Goal: Task Accomplishment & Management: Use online tool/utility

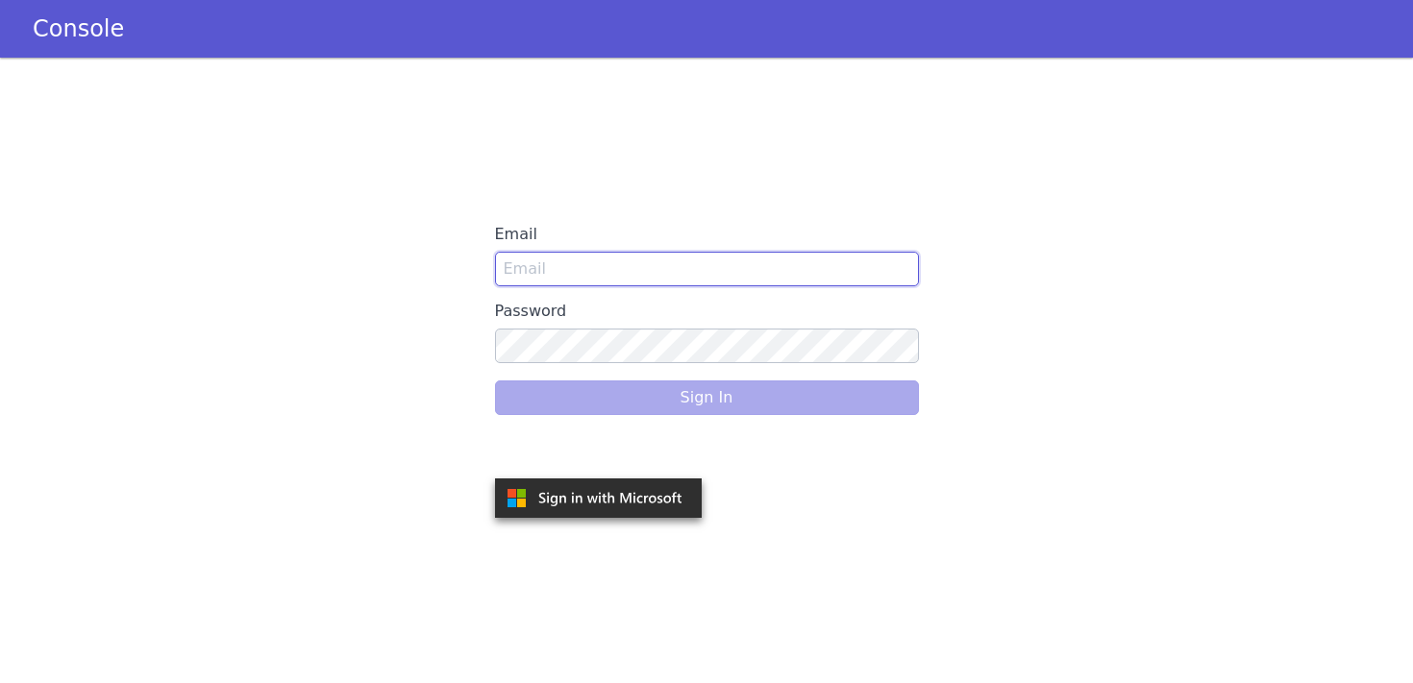
type input "[PERSON_NAME][EMAIL_ADDRESS][PERSON_NAME]"
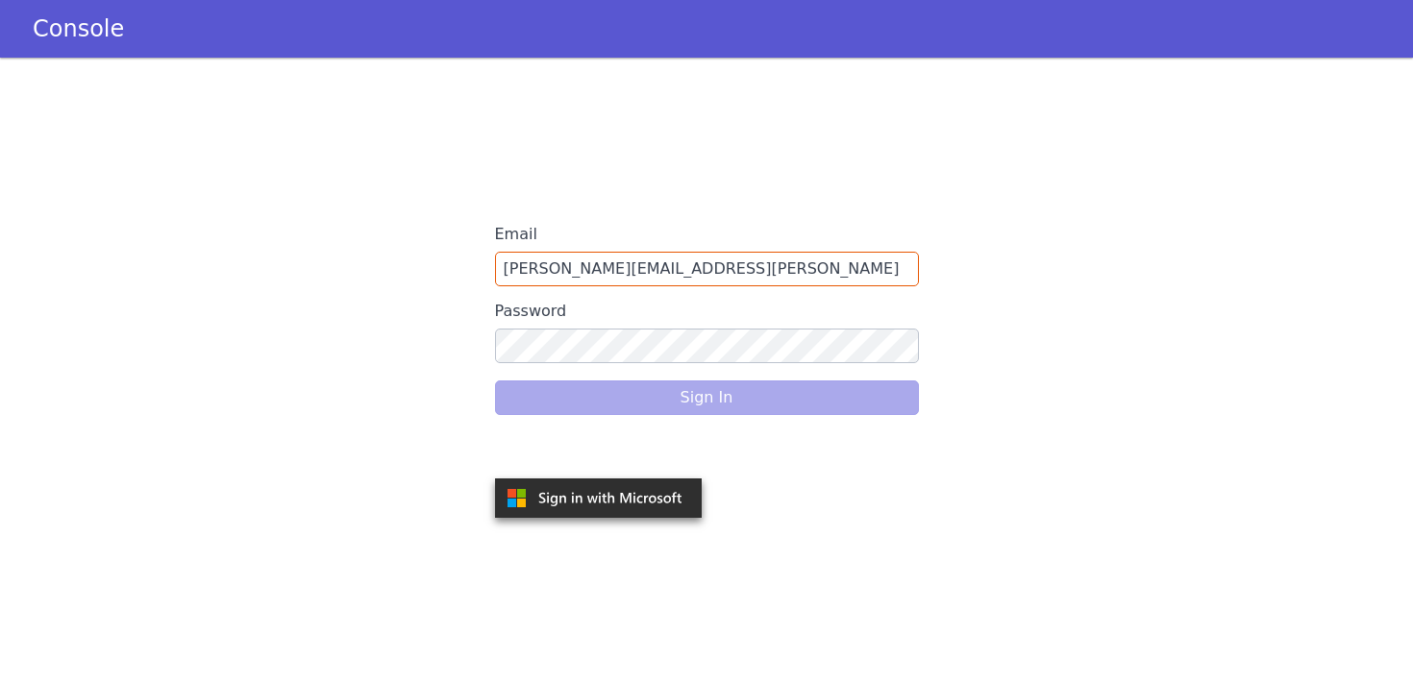
click at [632, 403] on div "Sign In" at bounding box center [707, 398] width 424 height 54
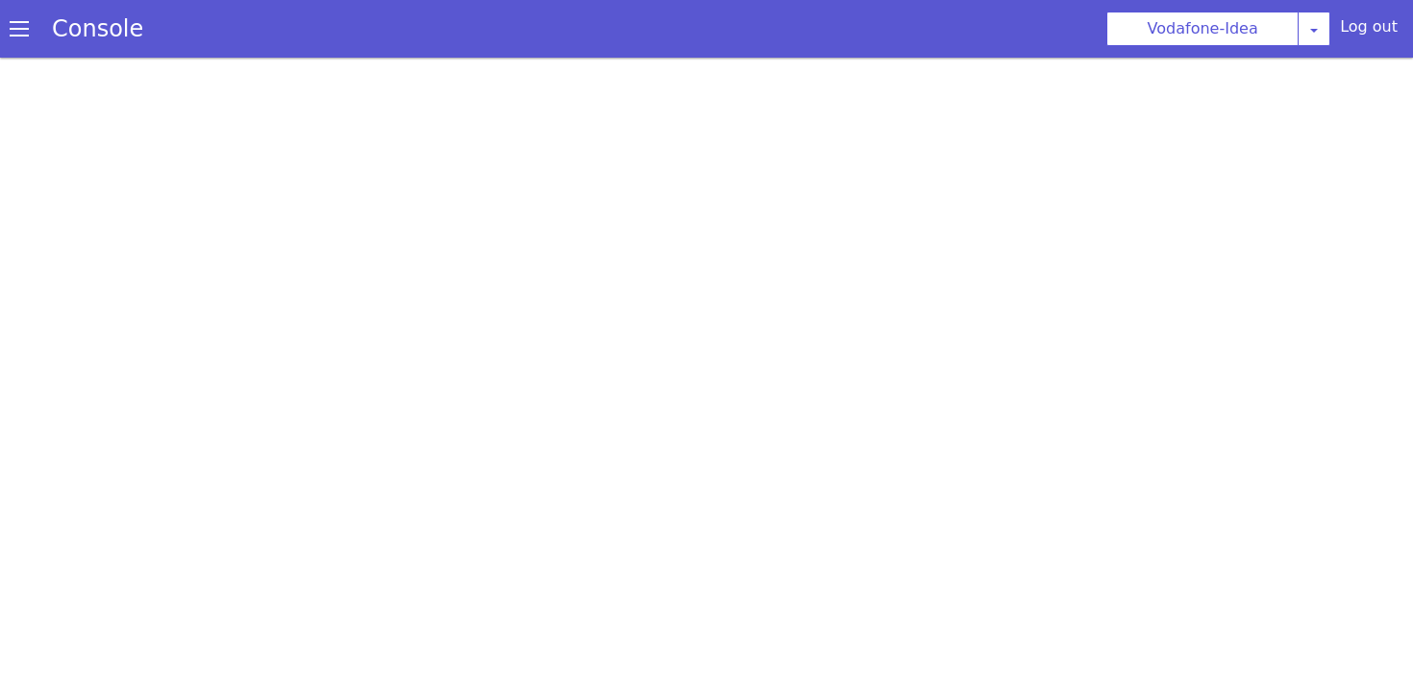
click at [26, 33] on span at bounding box center [19, 28] width 19 height 19
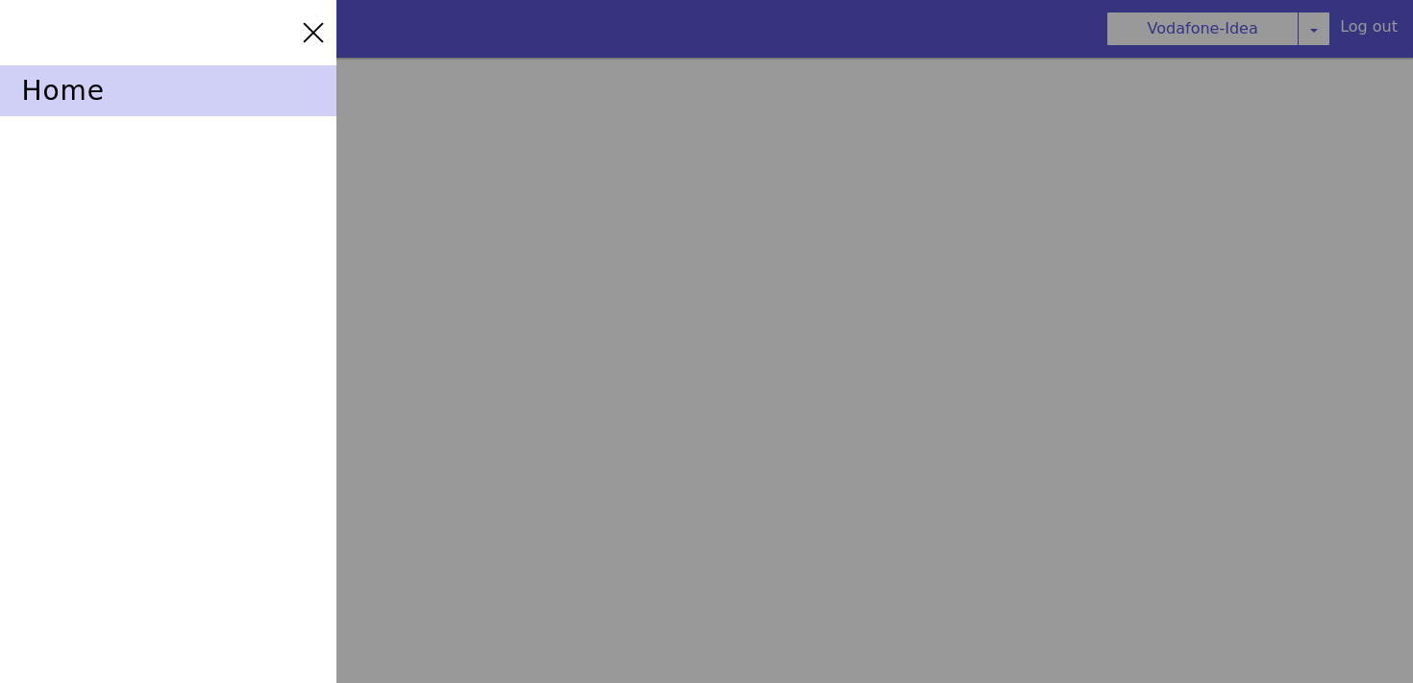
click at [43, 80] on div "home" at bounding box center [168, 90] width 336 height 51
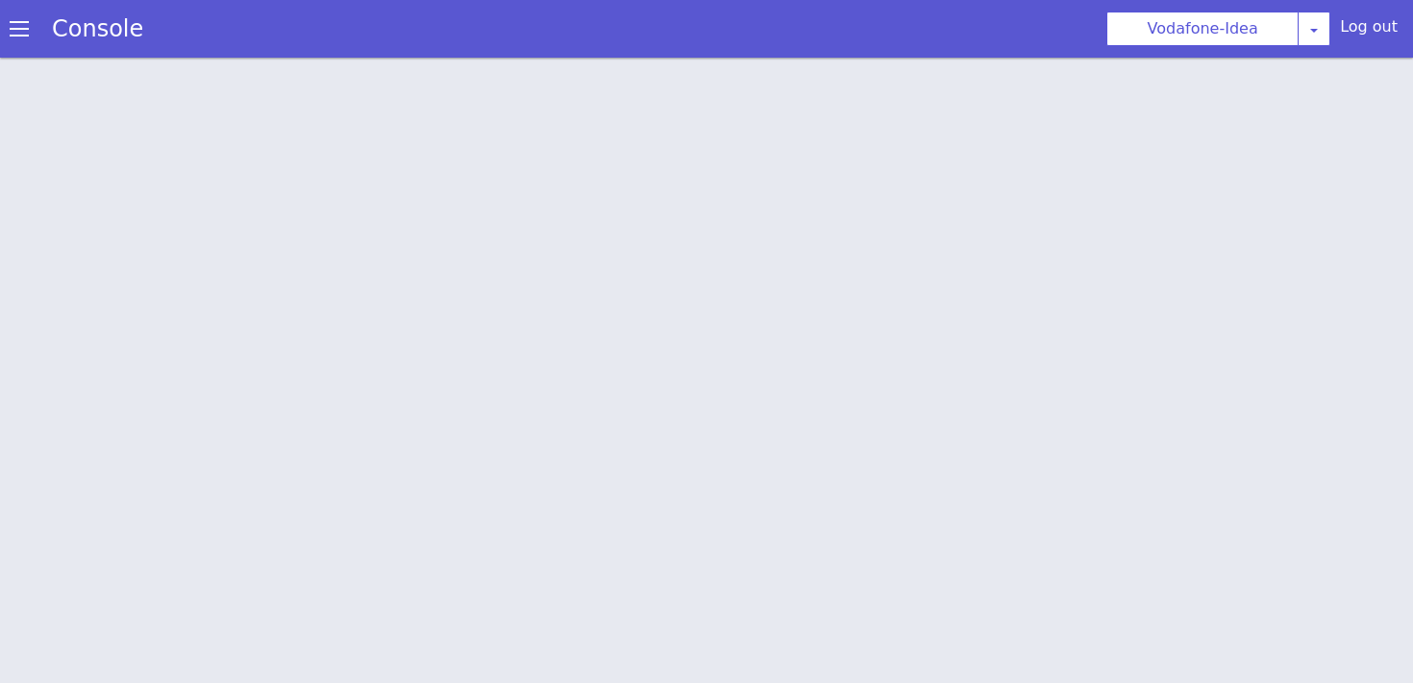
scroll to position [6, 0]
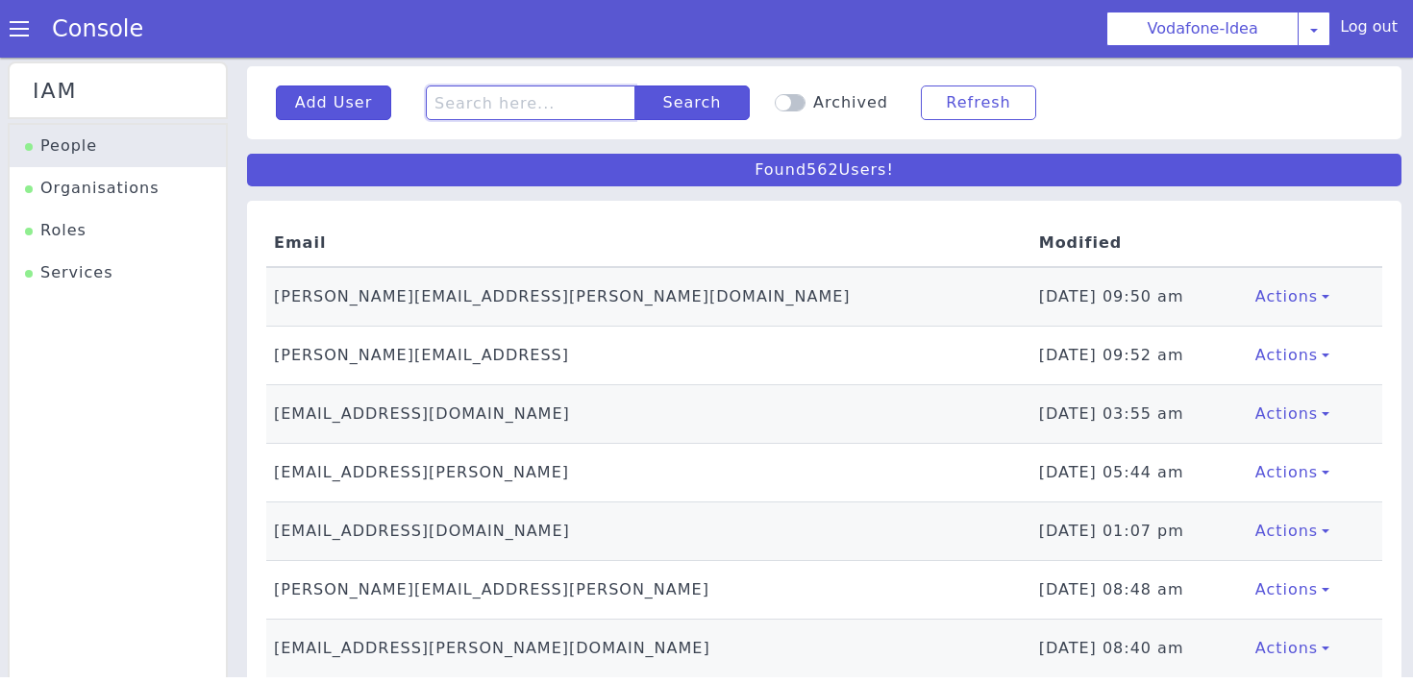
click at [475, 105] on input "text" at bounding box center [531, 103] width 210 height 35
type input "[PERSON_NAME]"
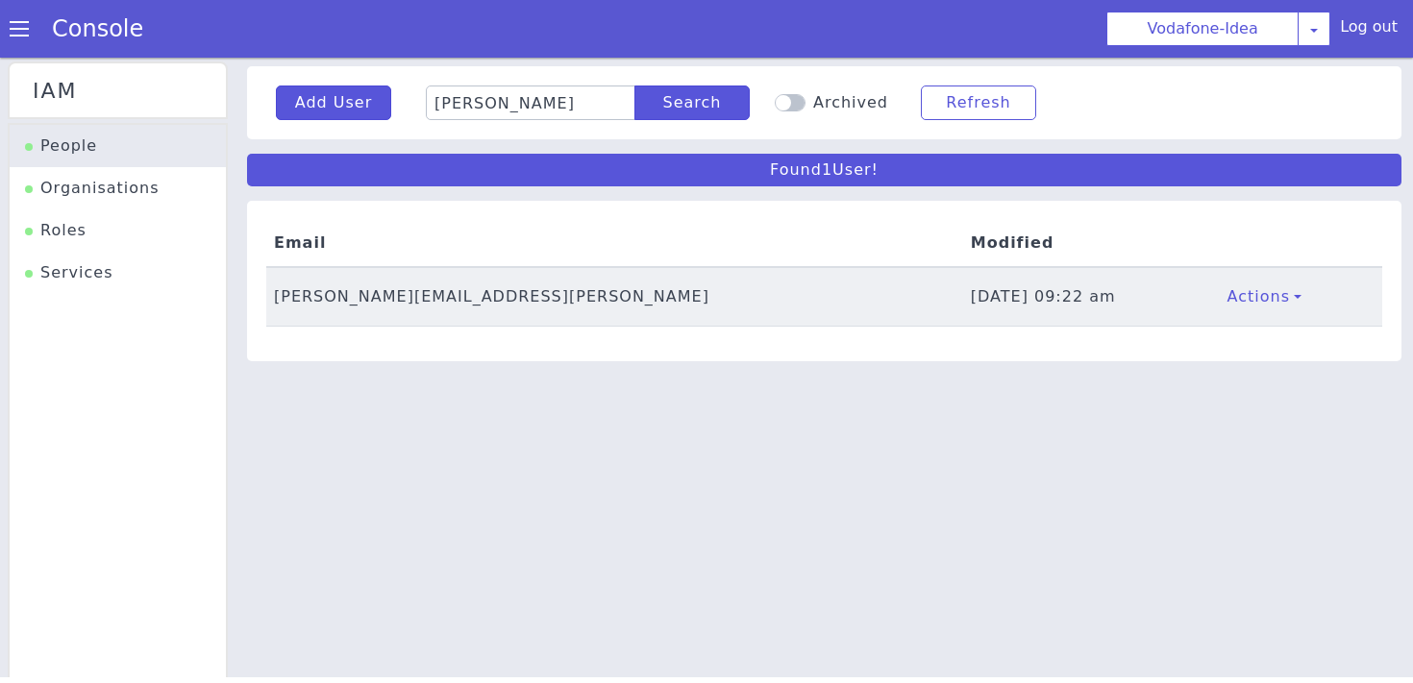
click at [294, 302] on td "[PERSON_NAME][EMAIL_ADDRESS][PERSON_NAME]" at bounding box center [614, 297] width 697 height 60
click at [336, 297] on td "[PERSON_NAME][EMAIL_ADDRESS][PERSON_NAME]" at bounding box center [614, 297] width 697 height 60
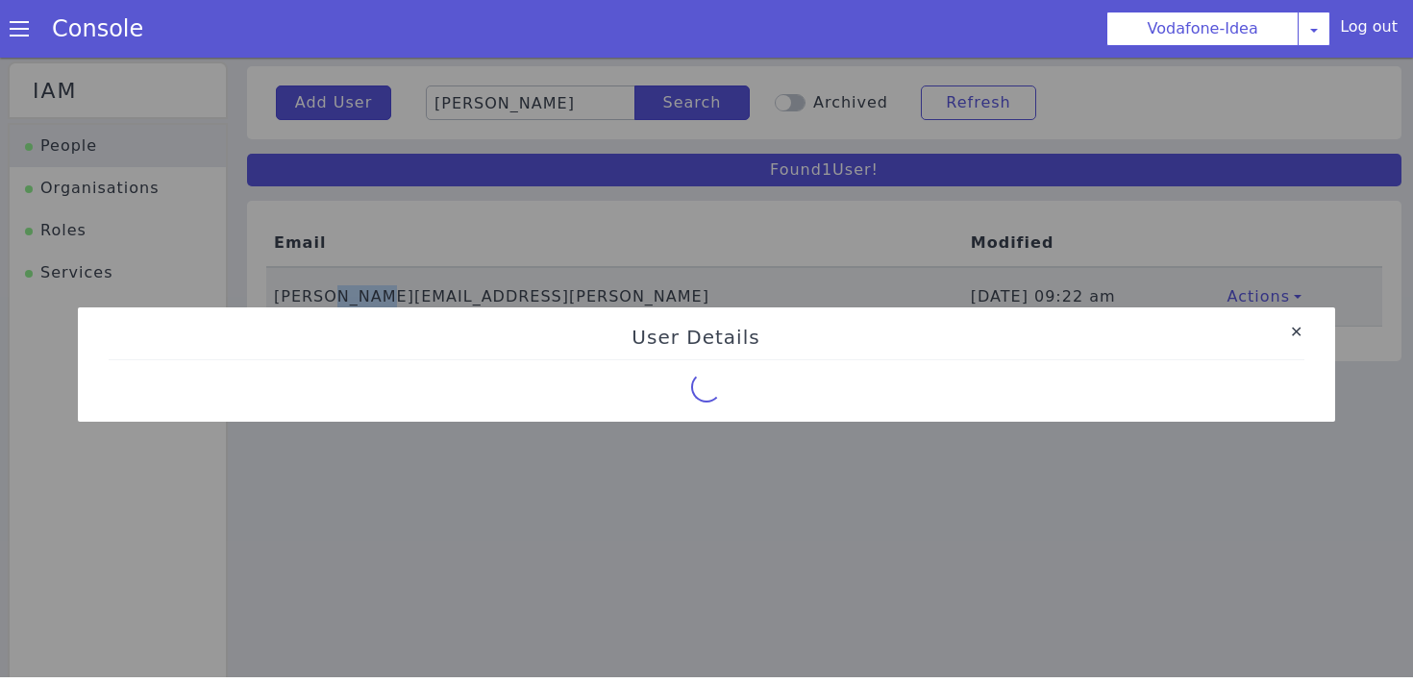
select select "65"
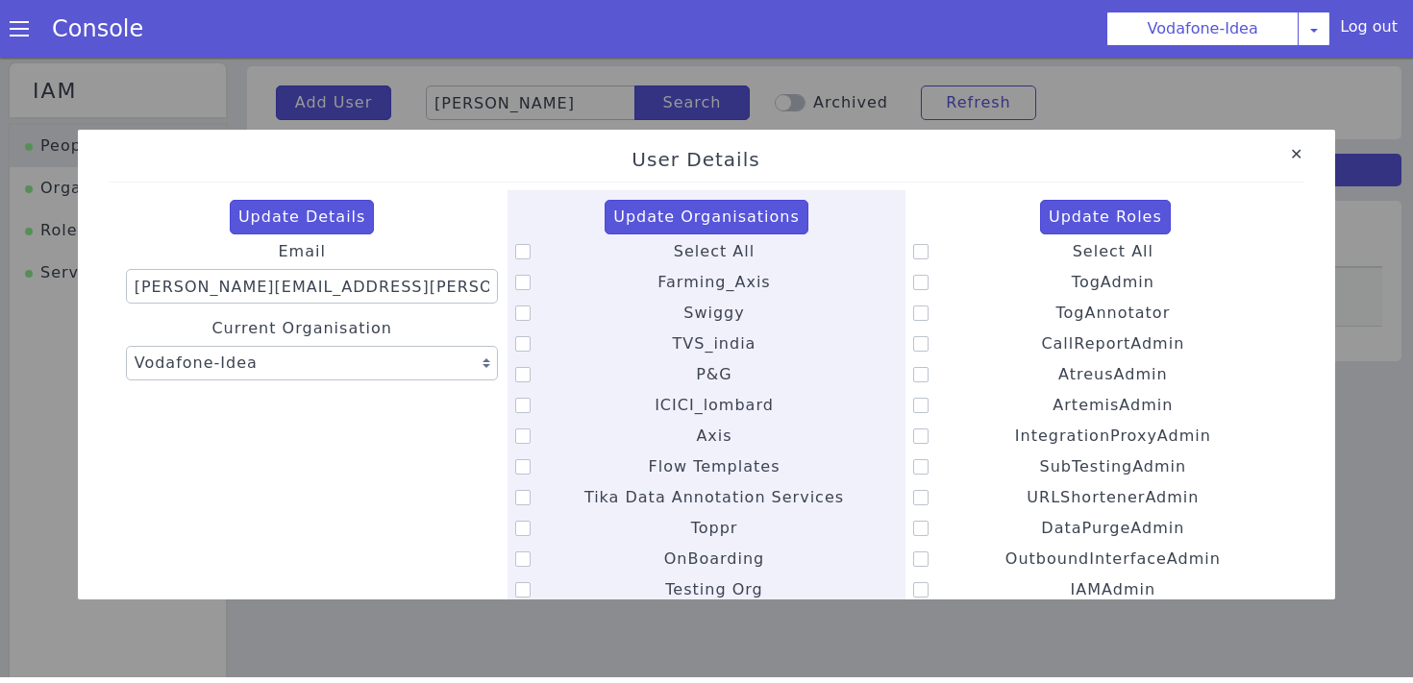
click at [515, 253] on icon at bounding box center [522, 251] width 15 height 15
click at [673, 240] on input "Select All" at bounding box center [673, 239] width 1 height 1
checkbox input "true"
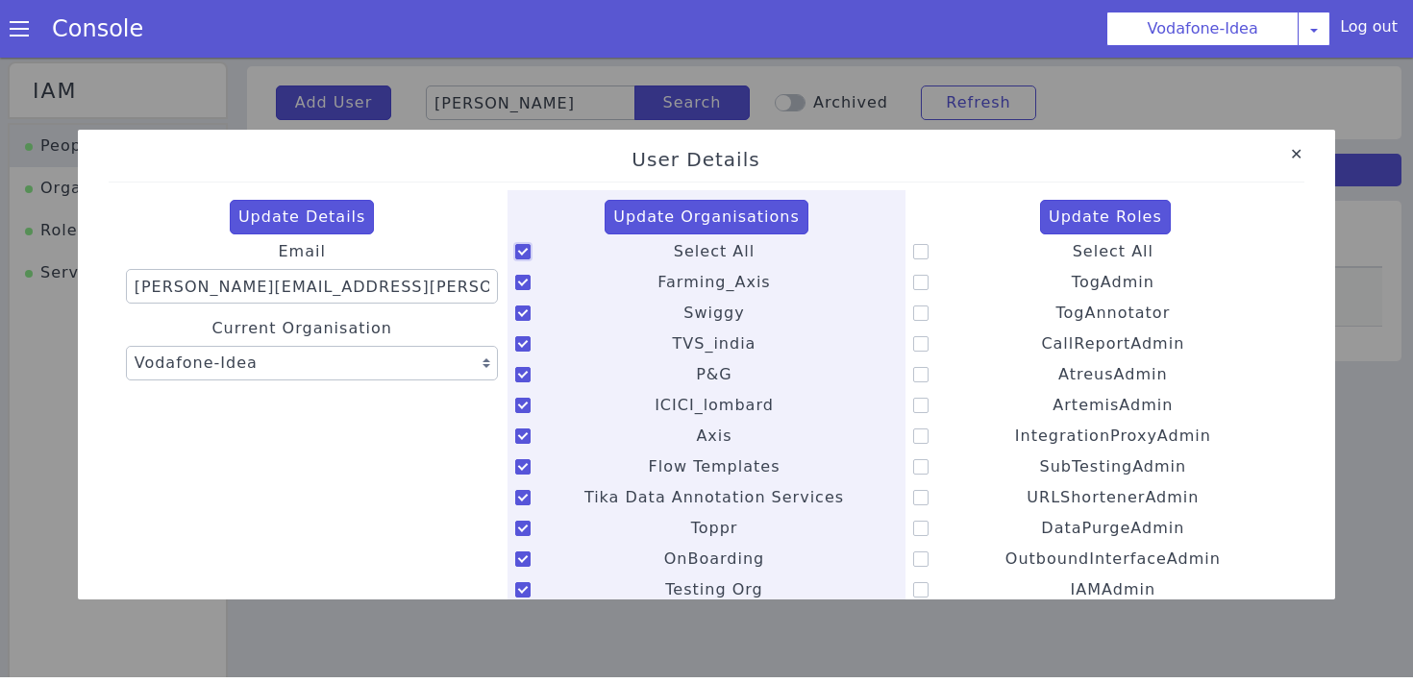
checkbox input "true"
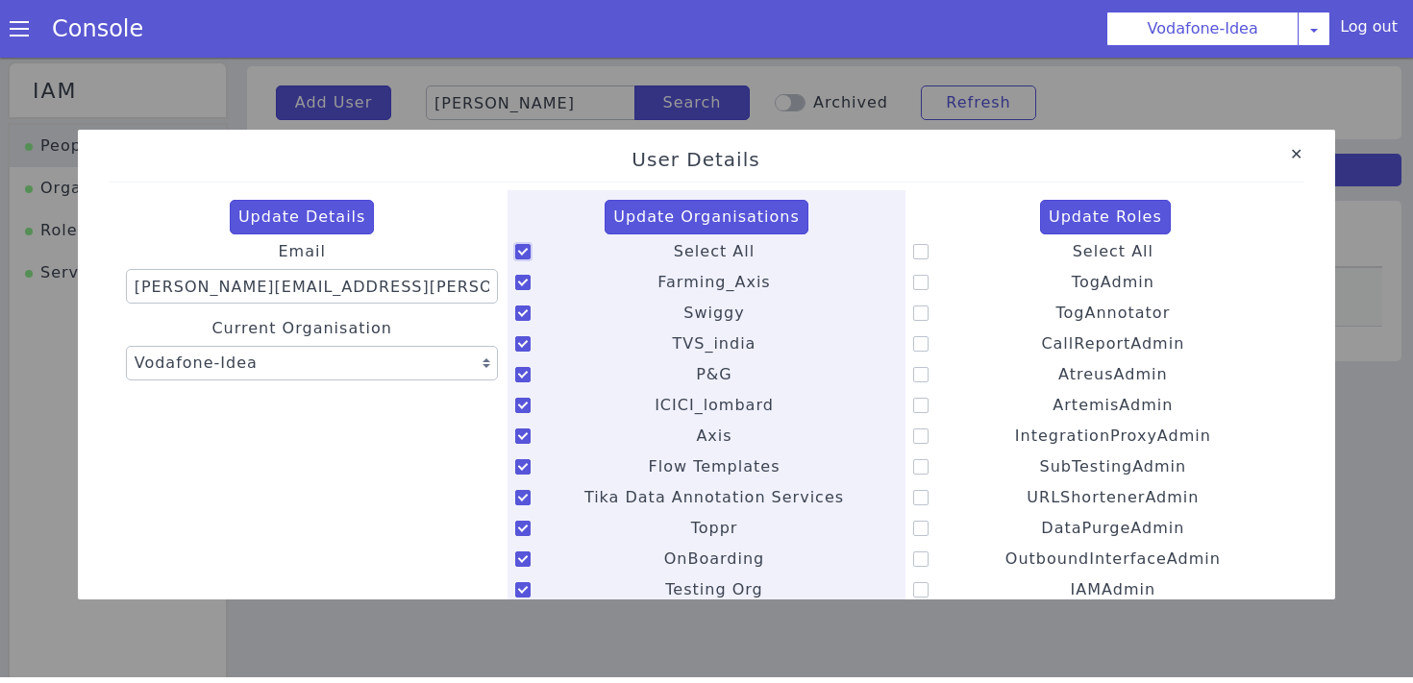
checkbox input "true"
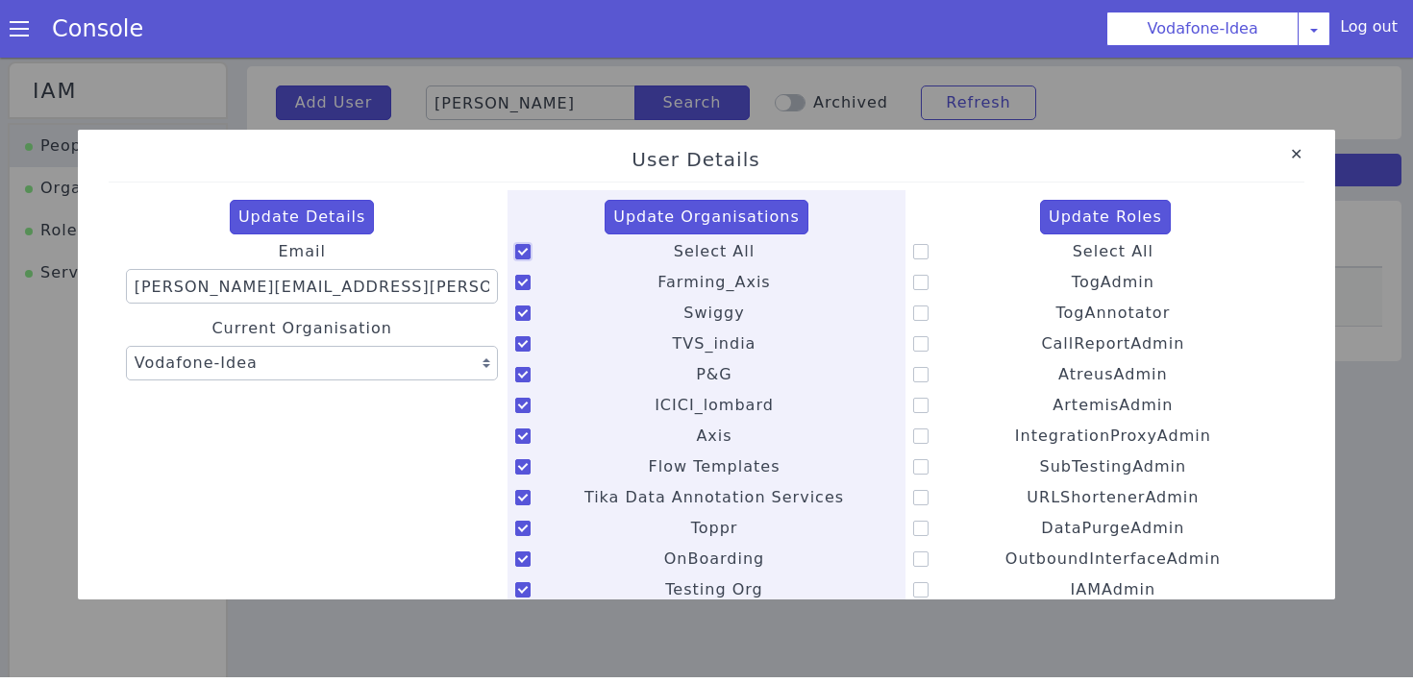
checkbox input "true"
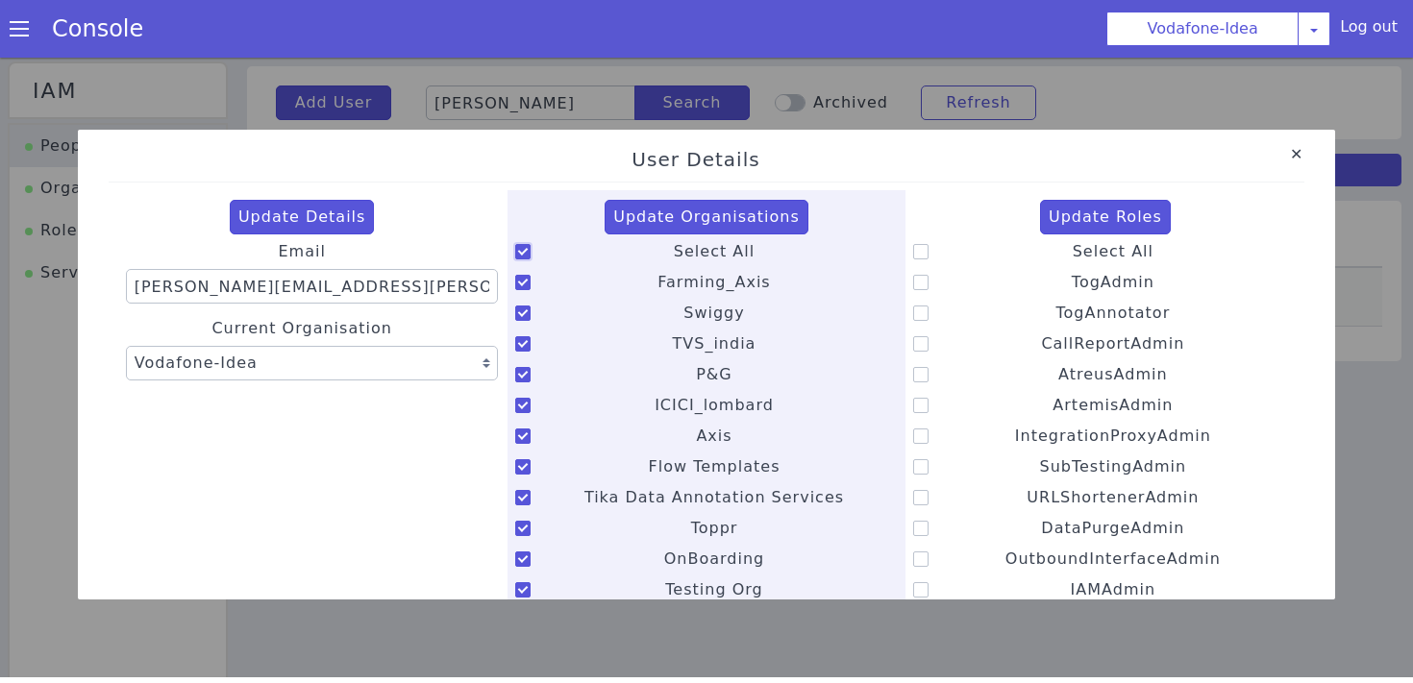
checkbox input "true"
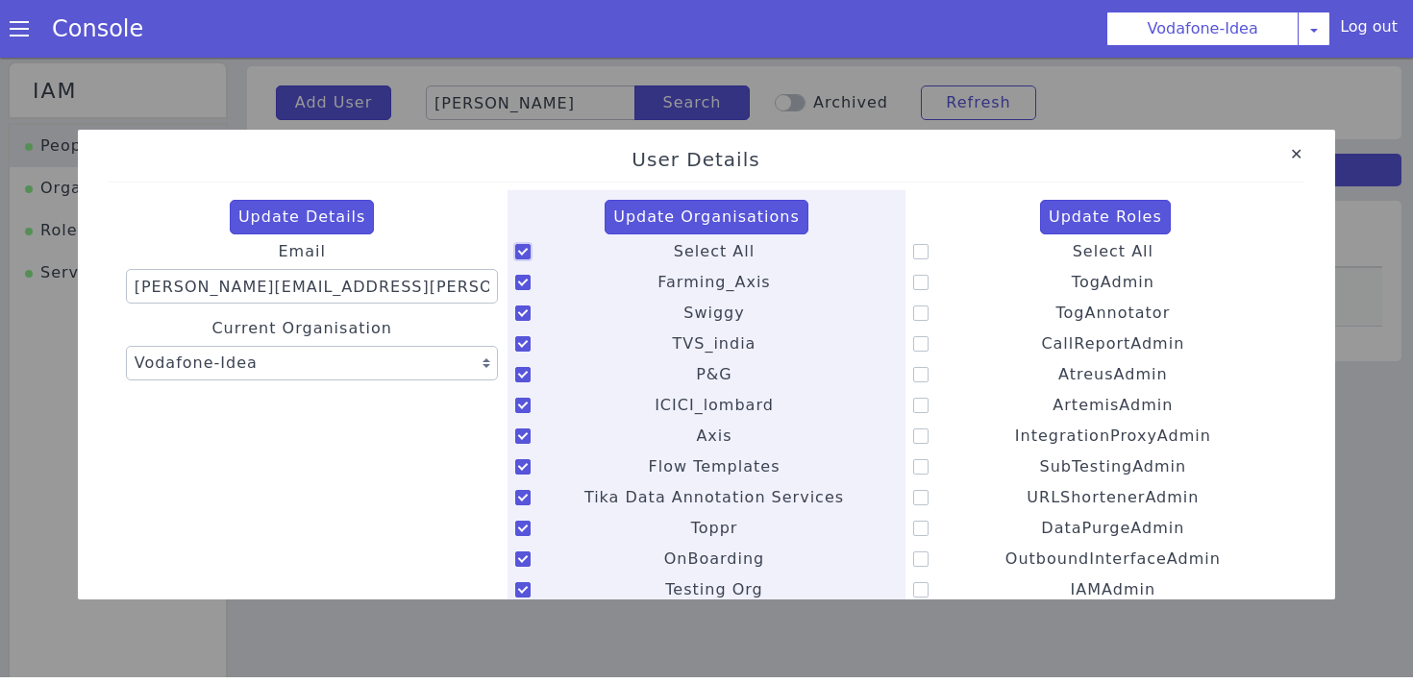
checkbox input "true"
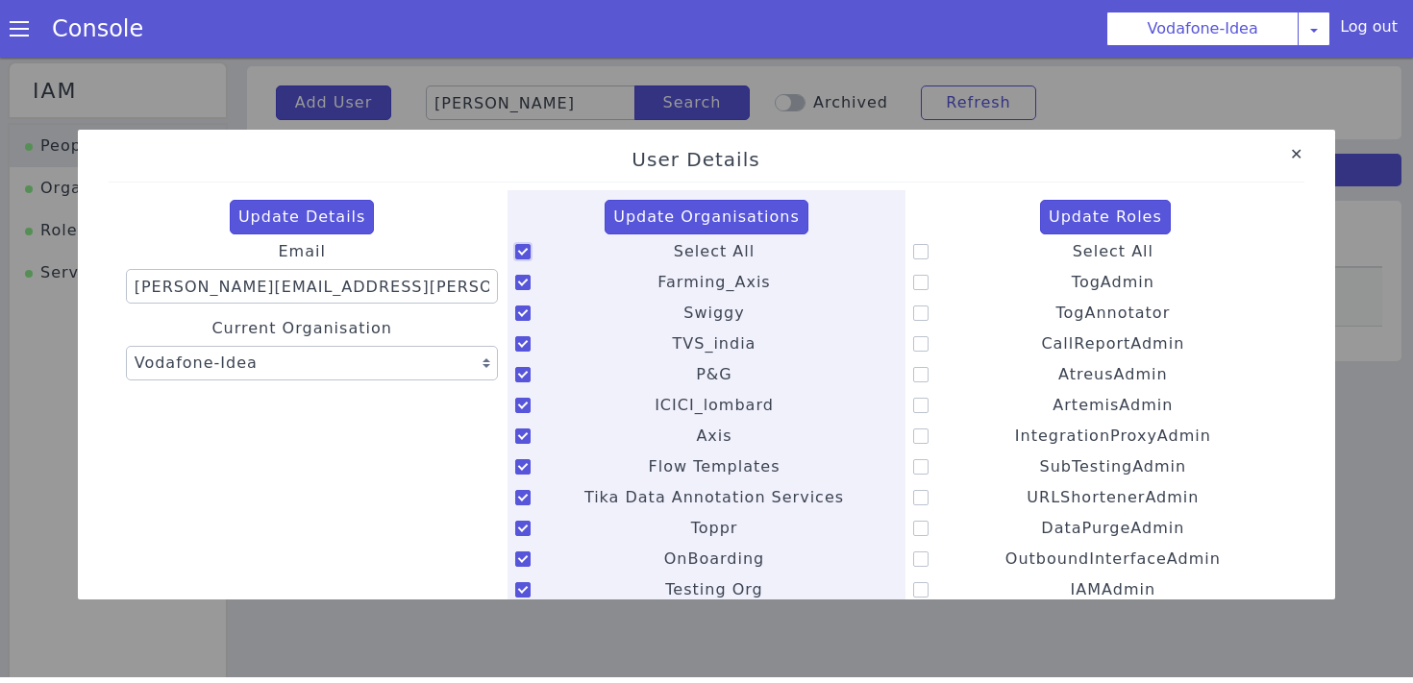
checkbox input "true"
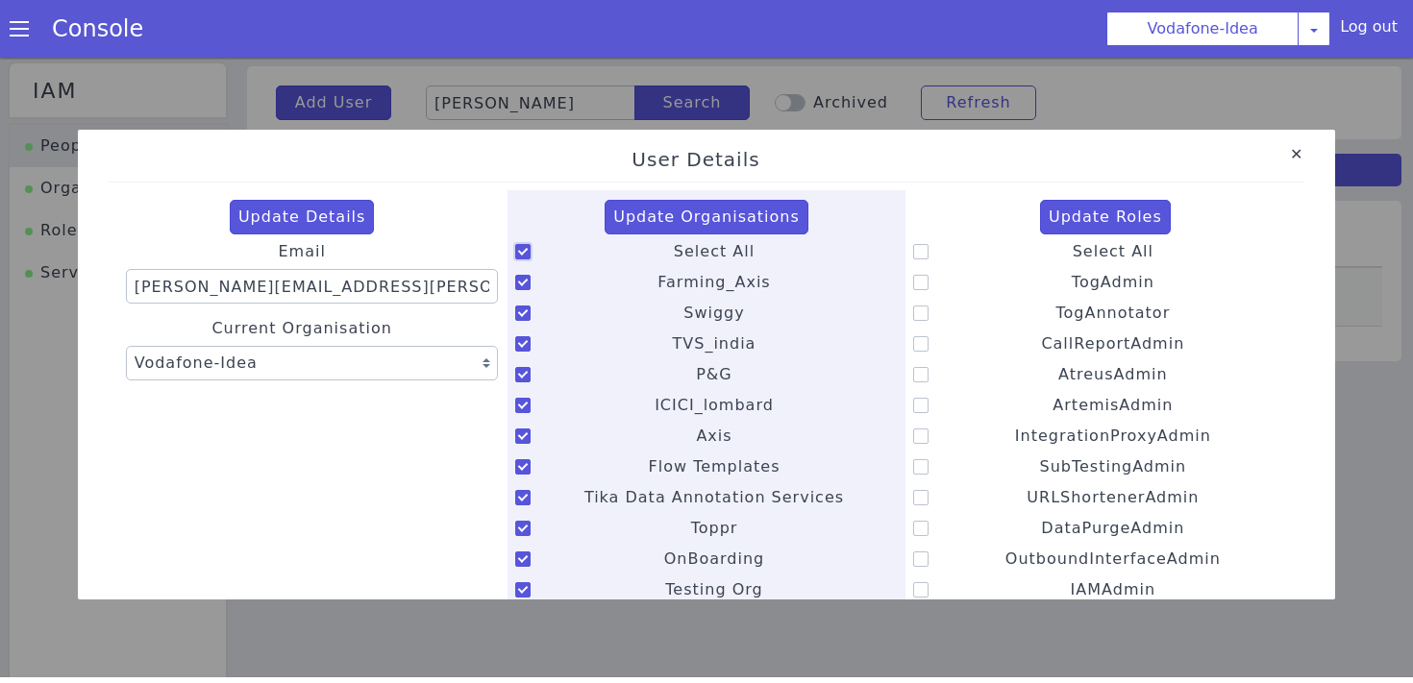
checkbox input "true"
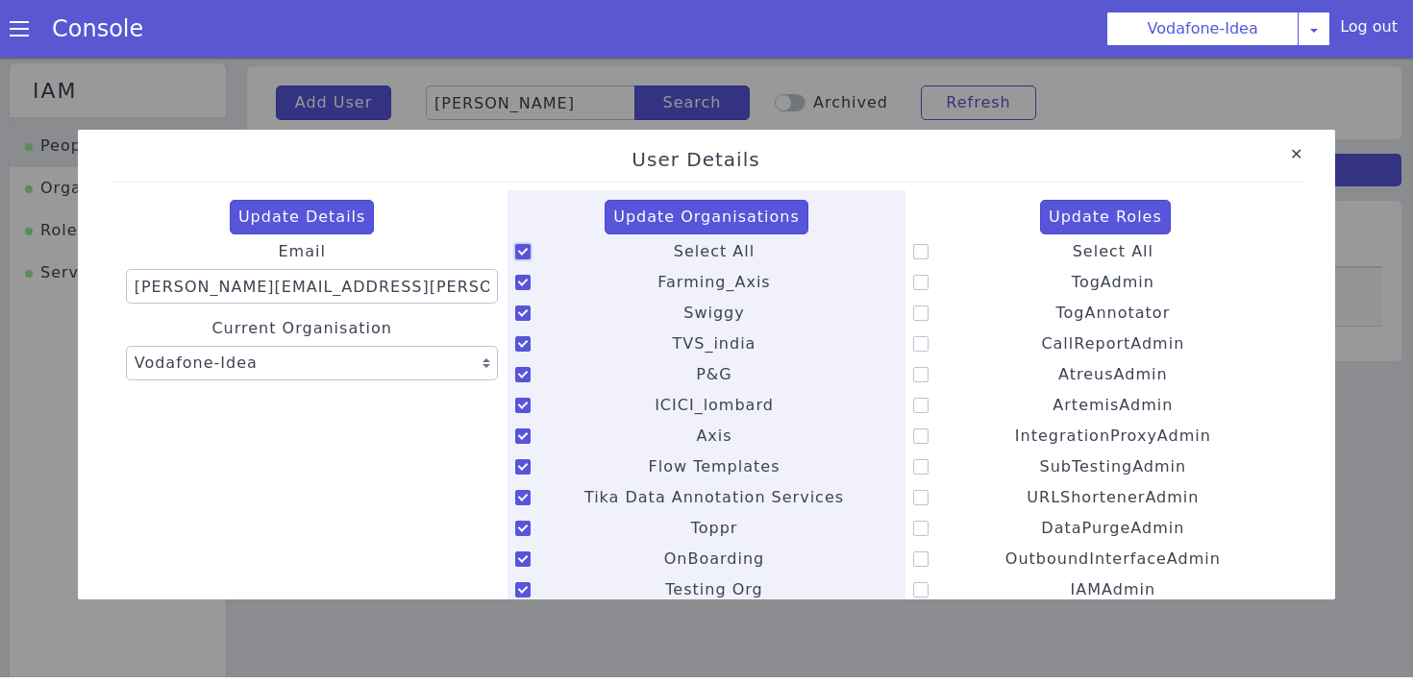
checkbox input "true"
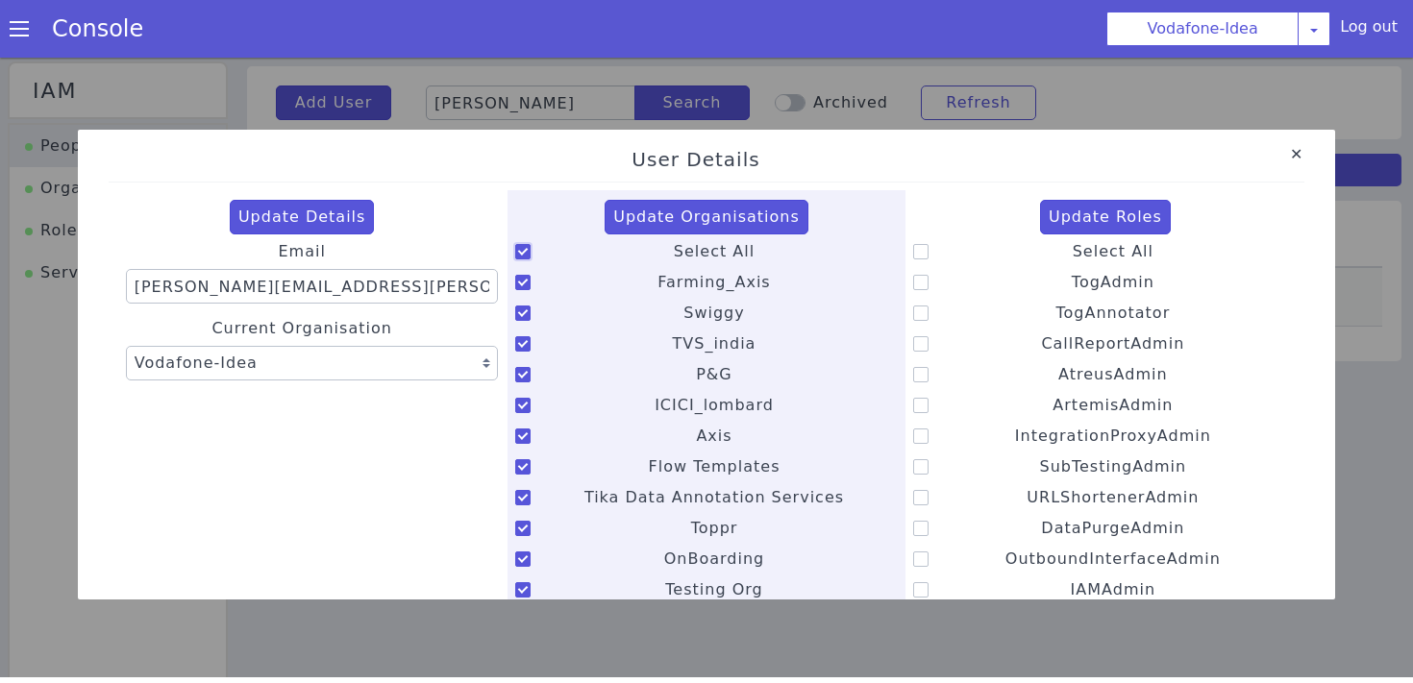
checkbox input "true"
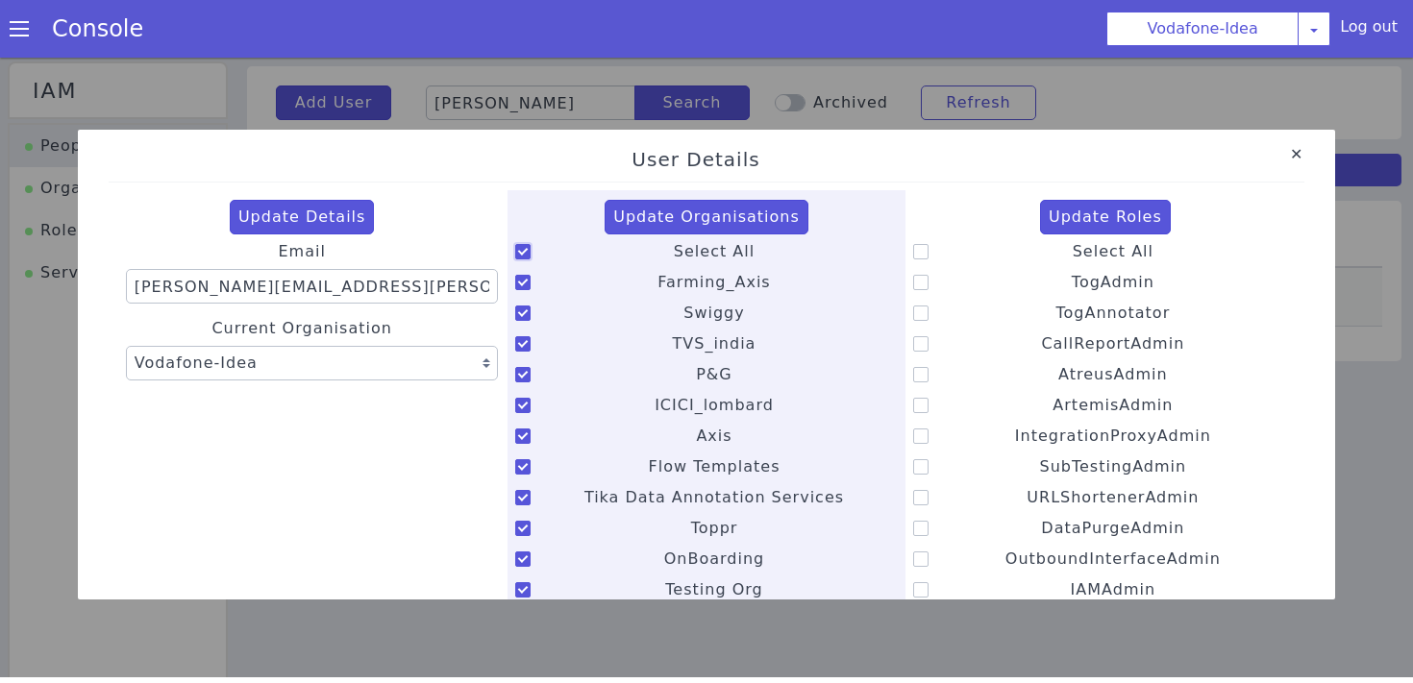
checkbox input "true"
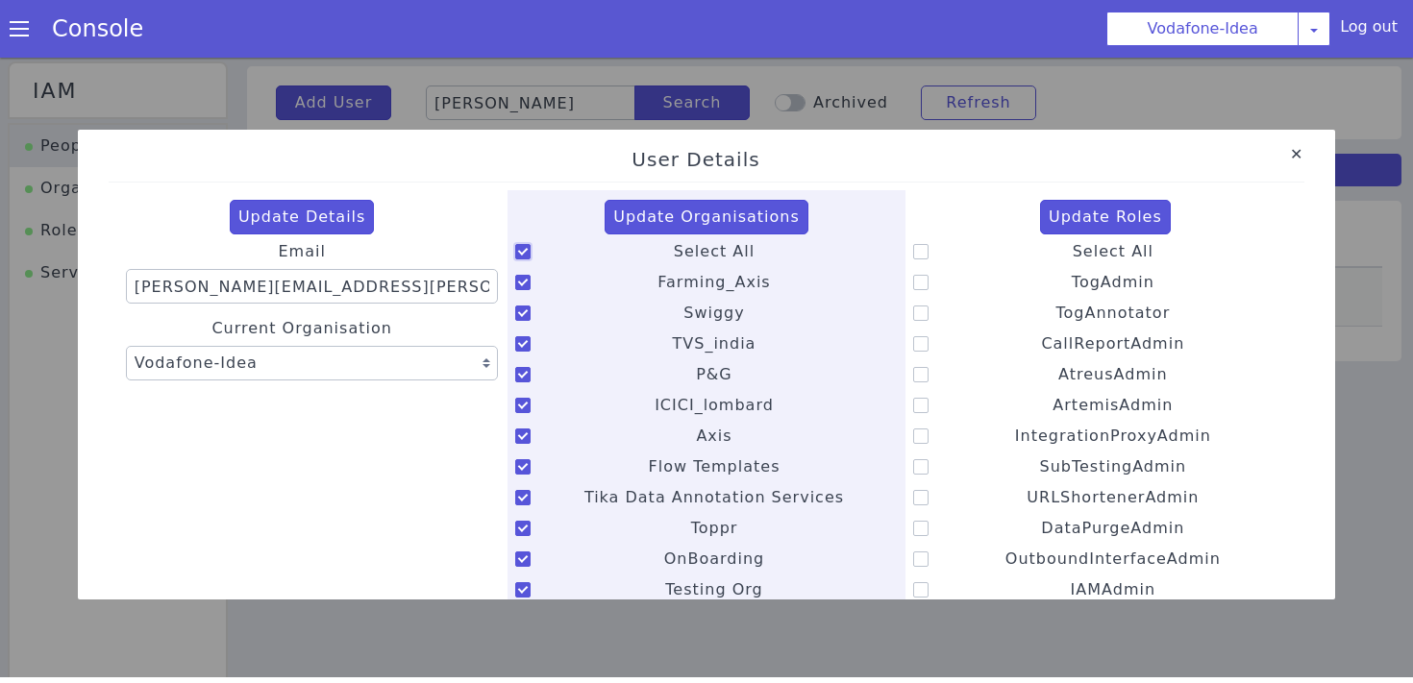
checkbox input "true"
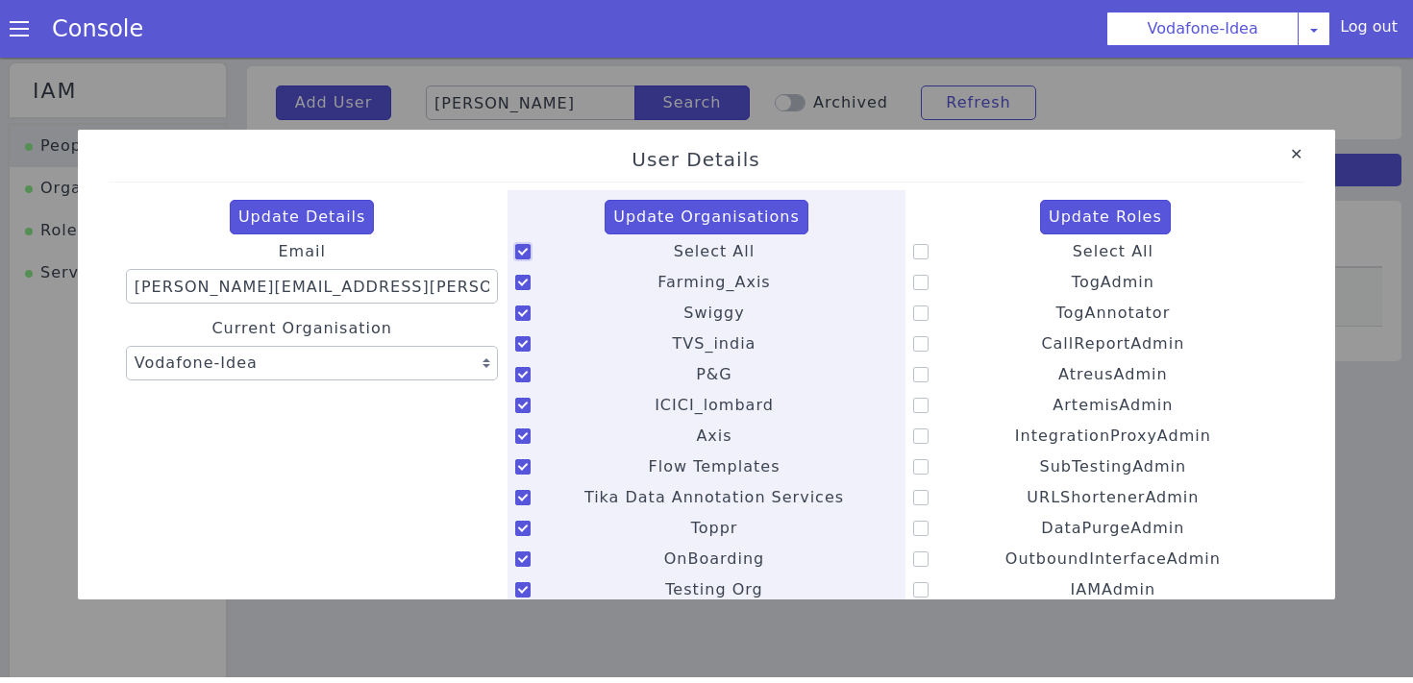
checkbox input "true"
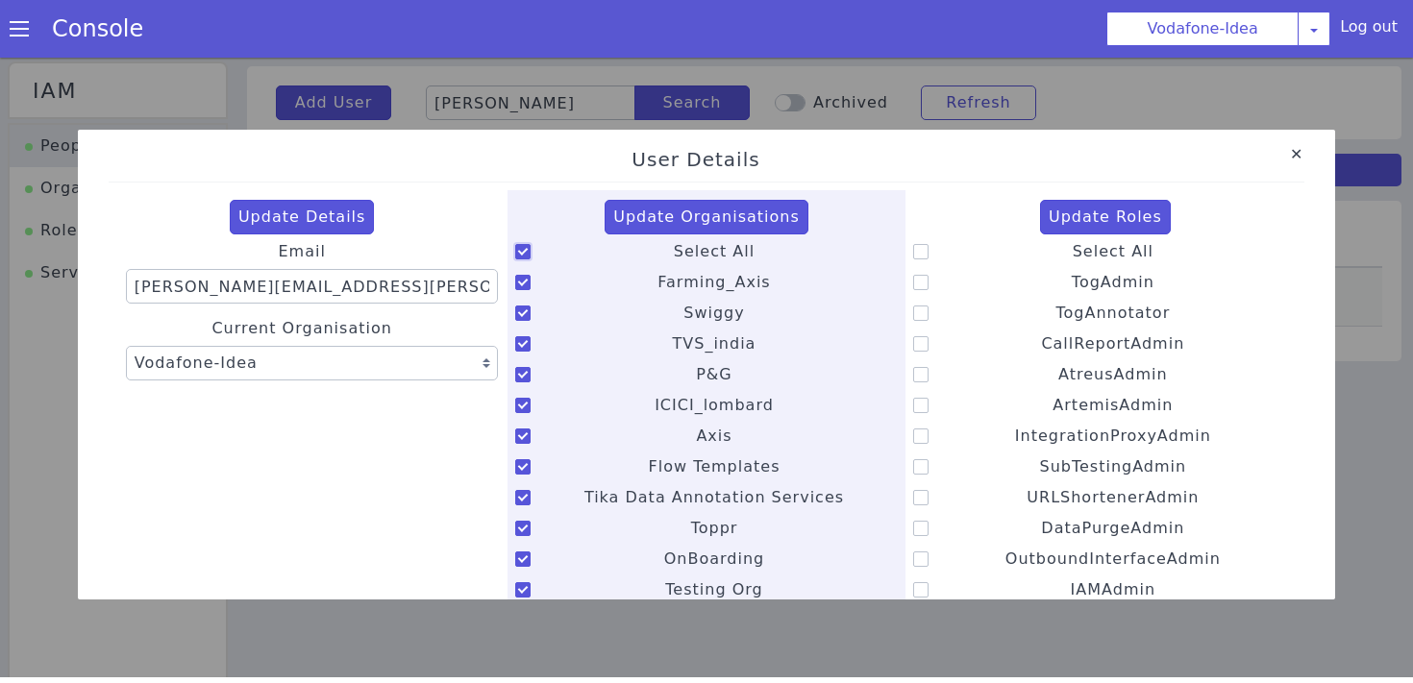
checkbox input "true"
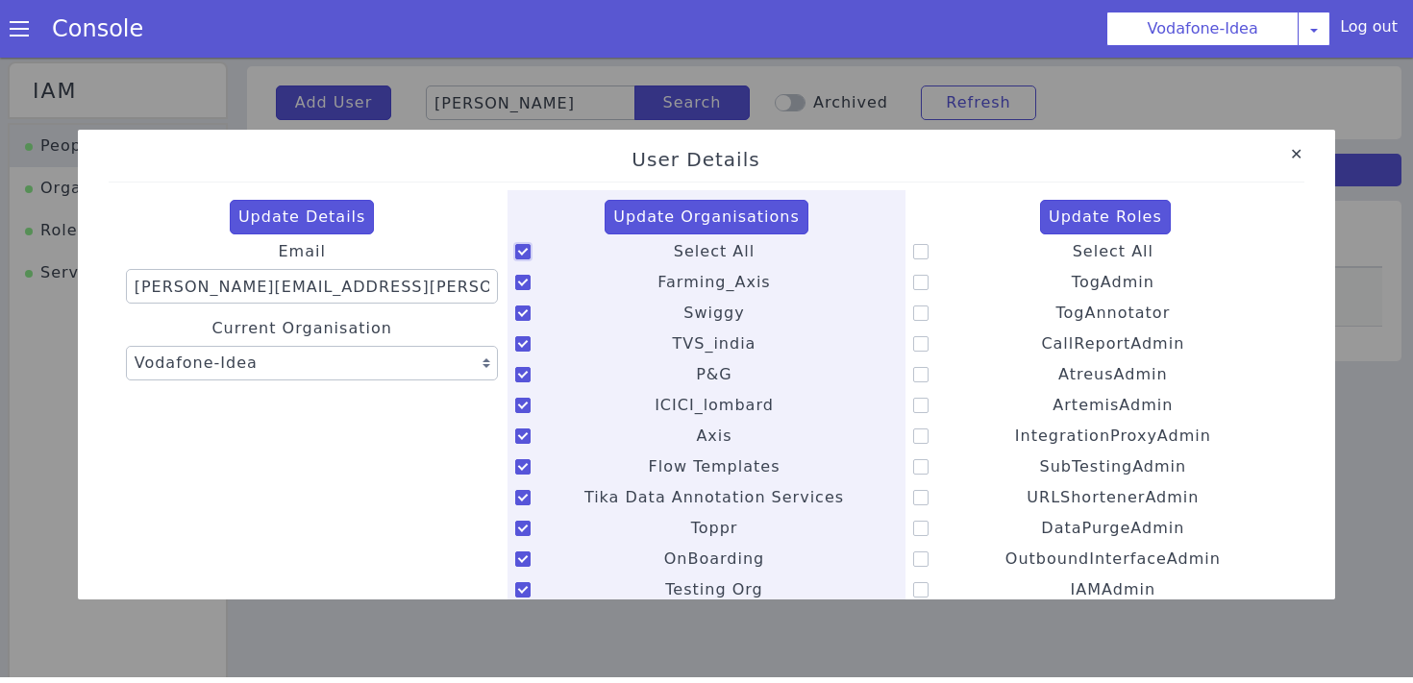
checkbox input "true"
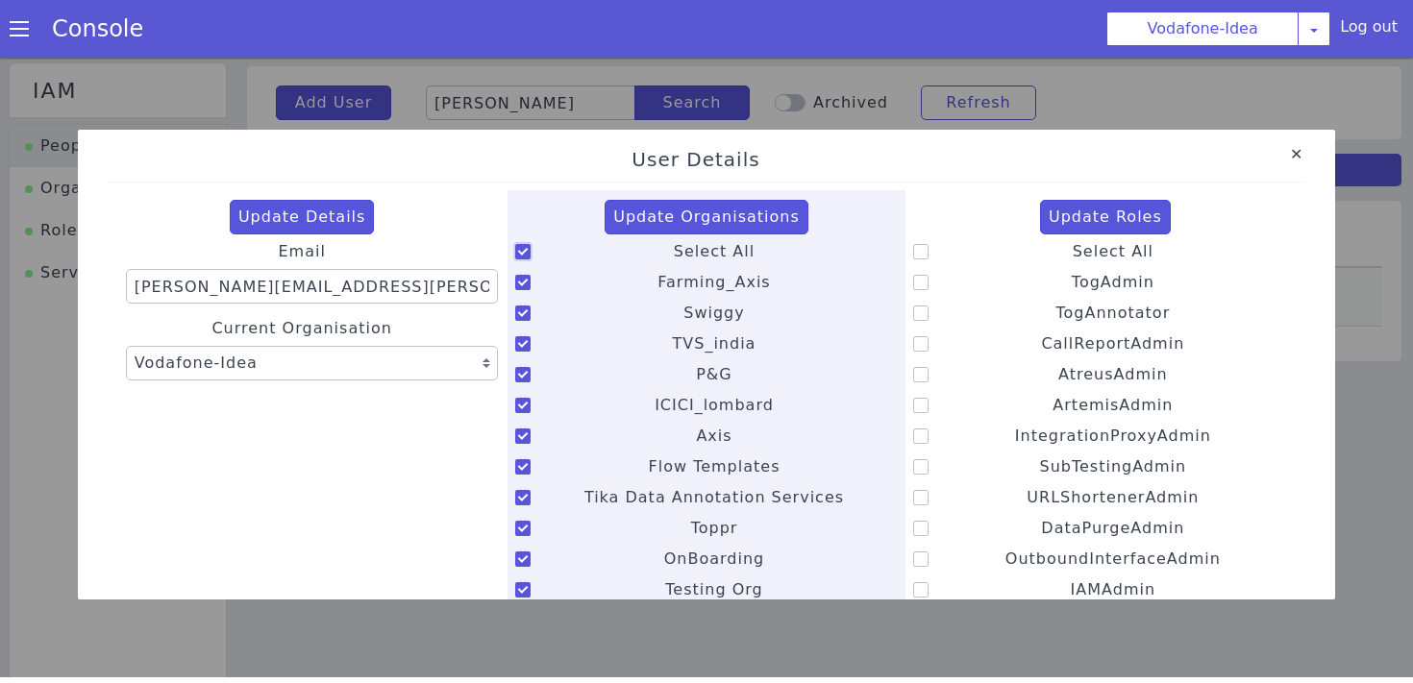
checkbox input "true"
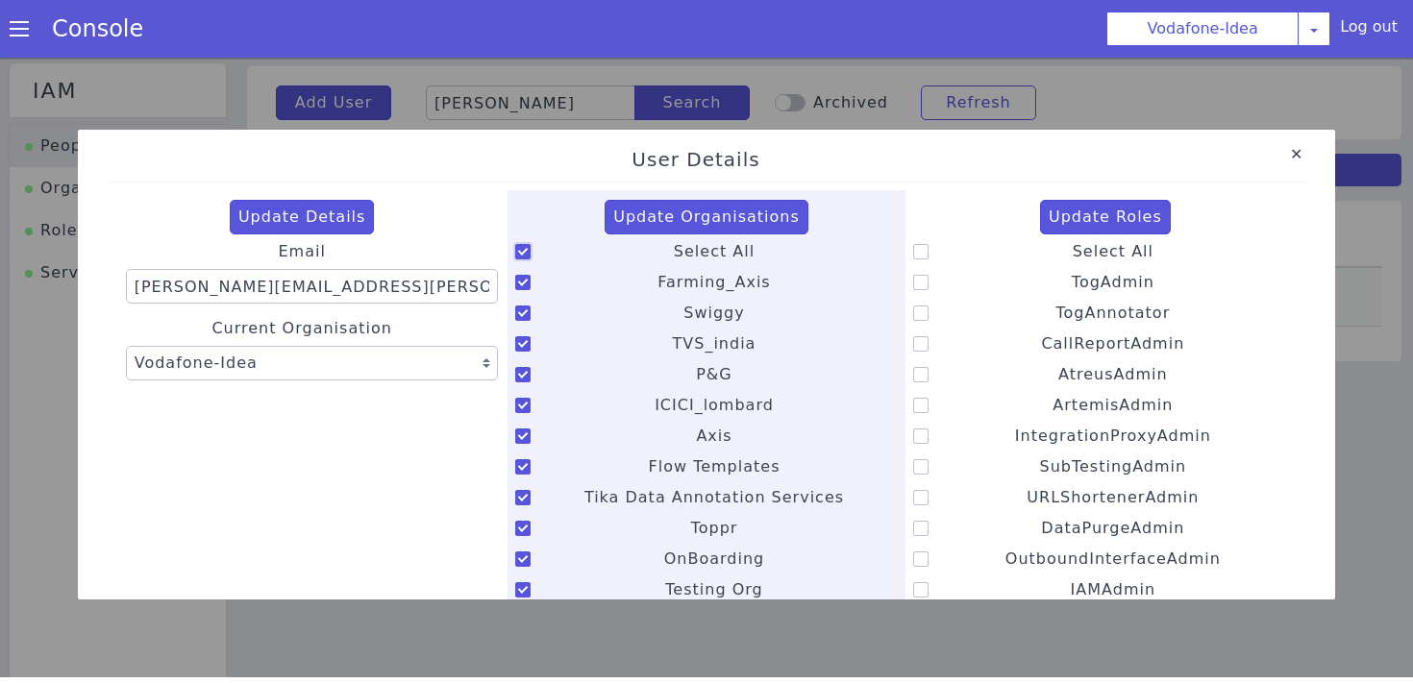
checkbox input "true"
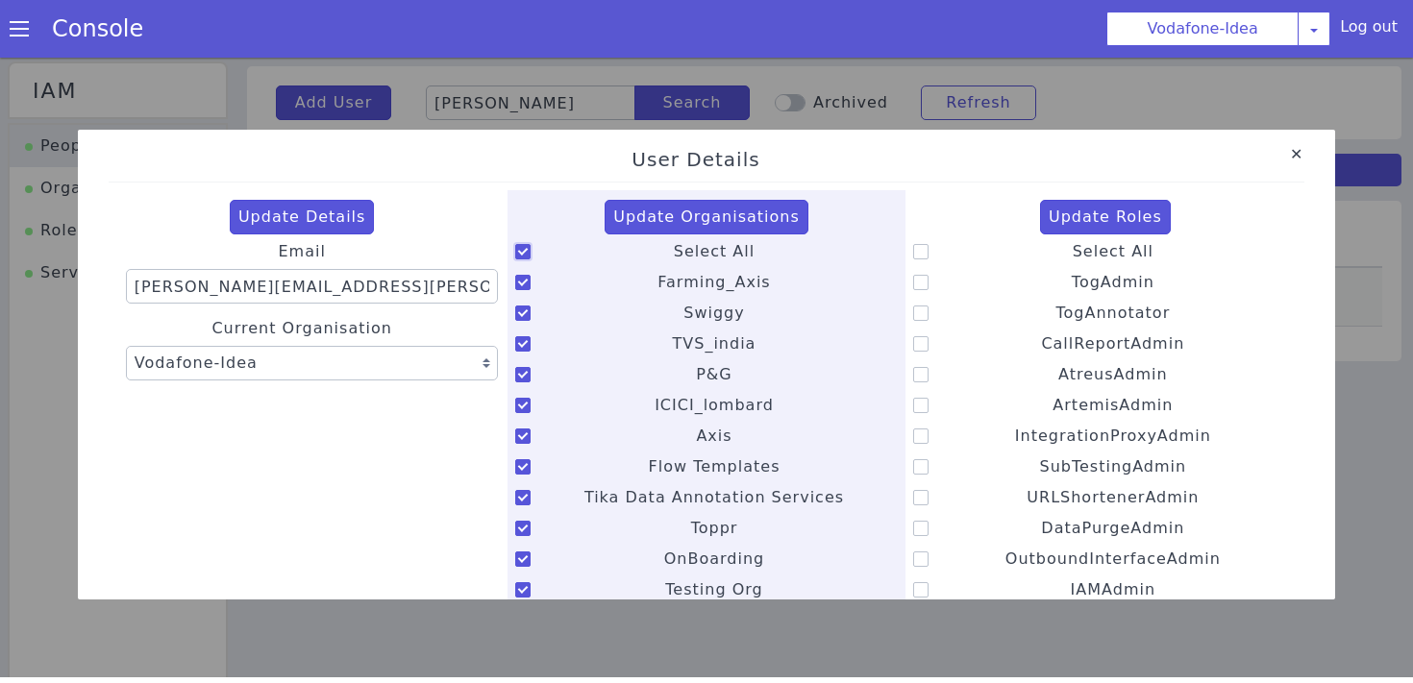
checkbox input "true"
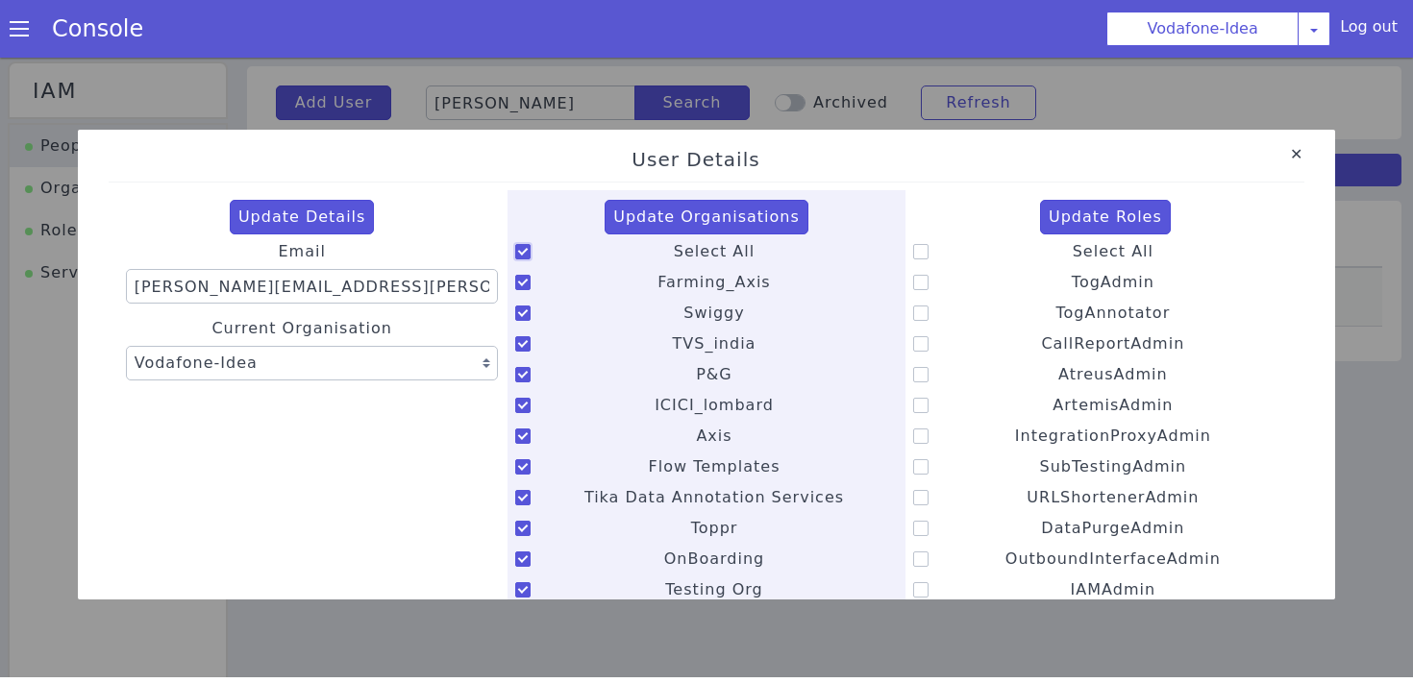
checkbox input "true"
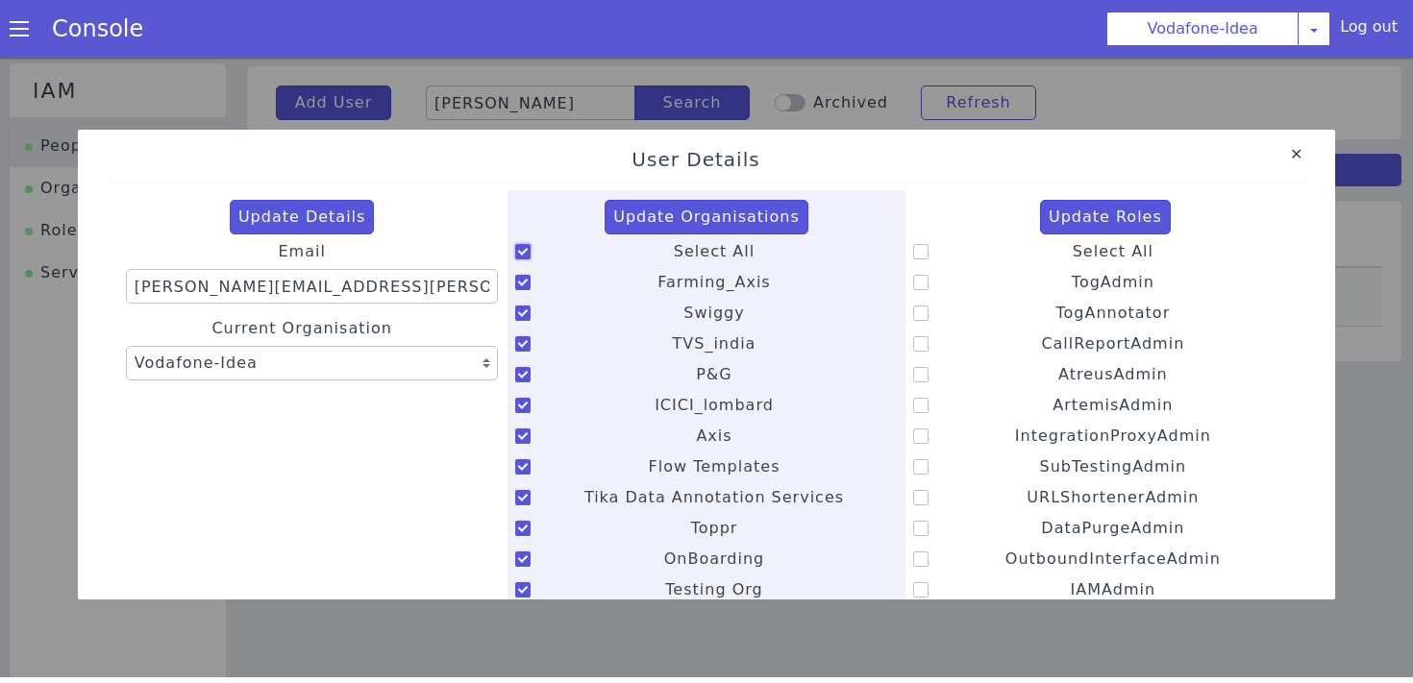
checkbox input "true"
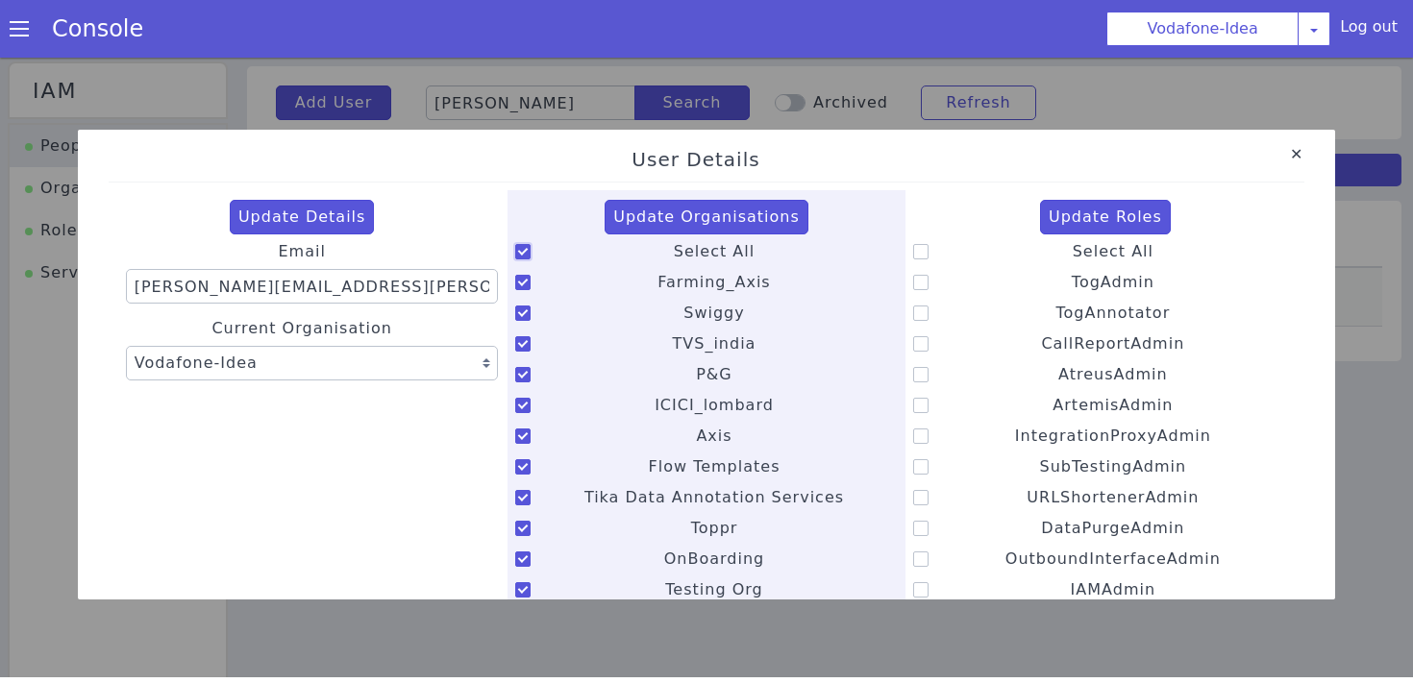
checkbox input "true"
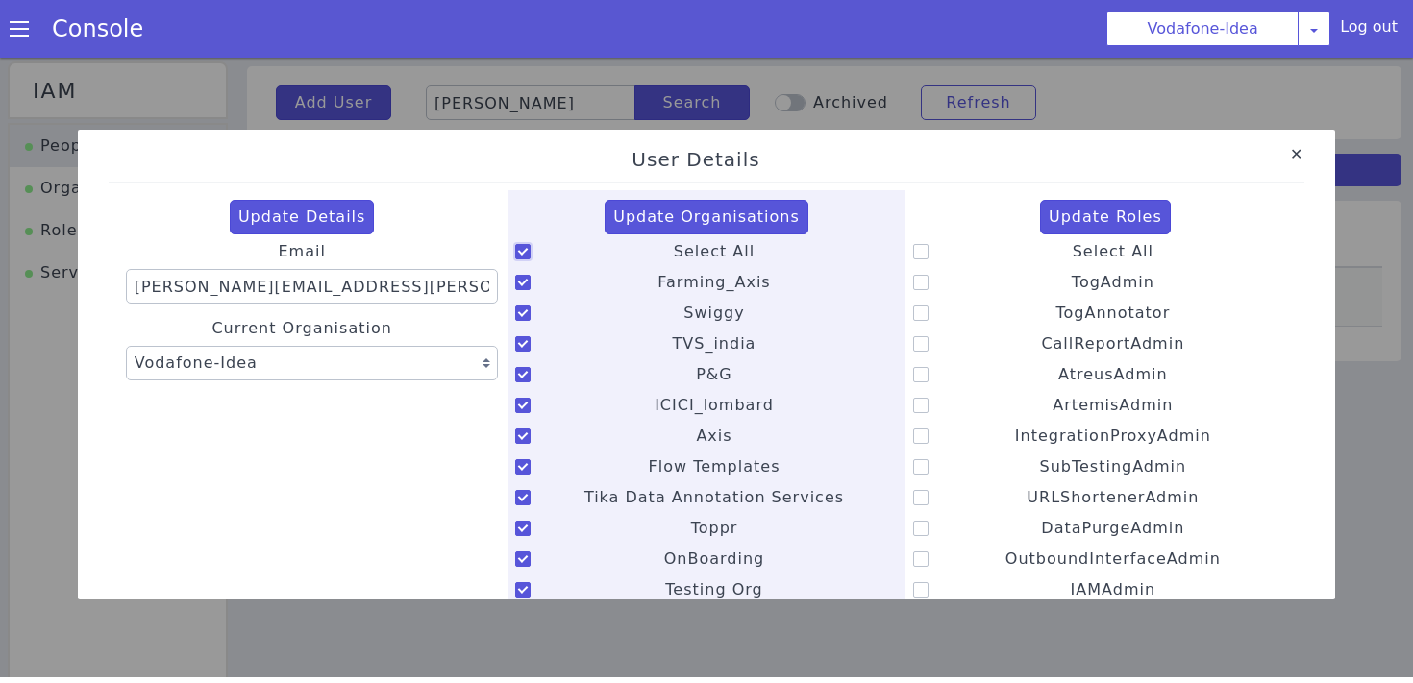
checkbox input "true"
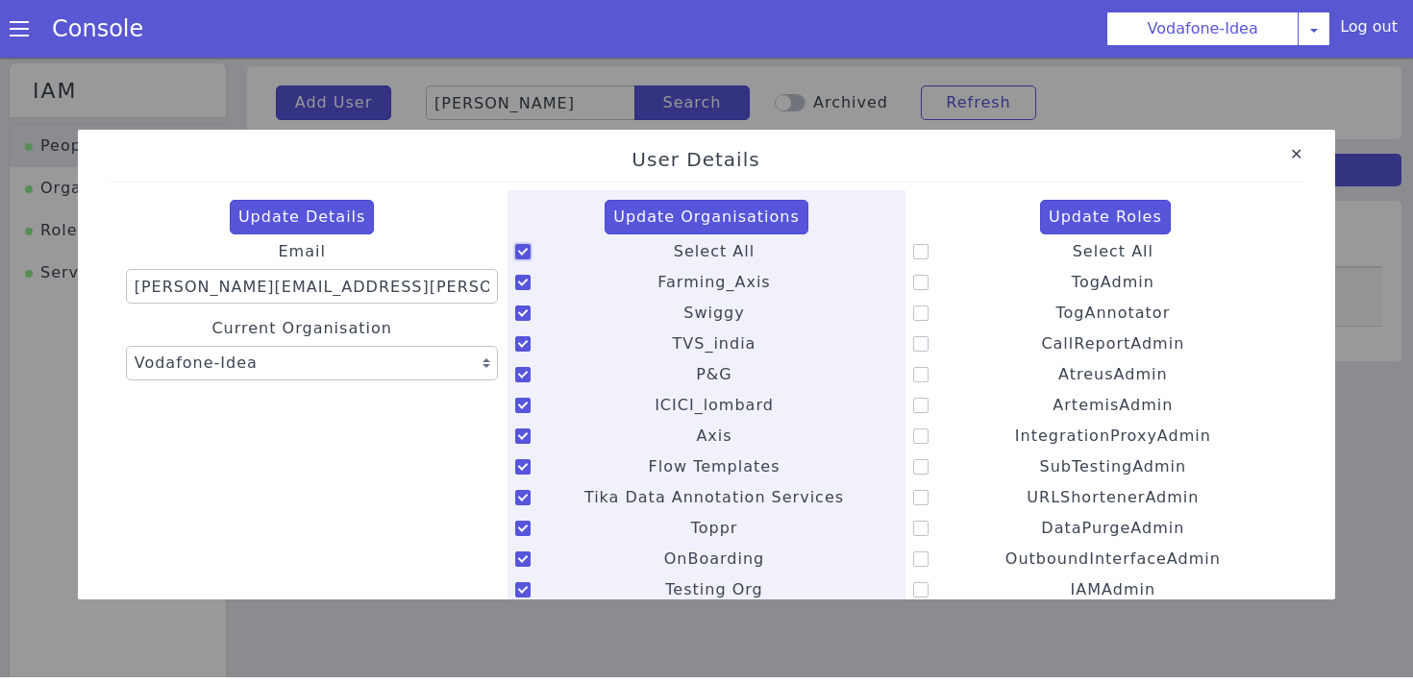
checkbox input "true"
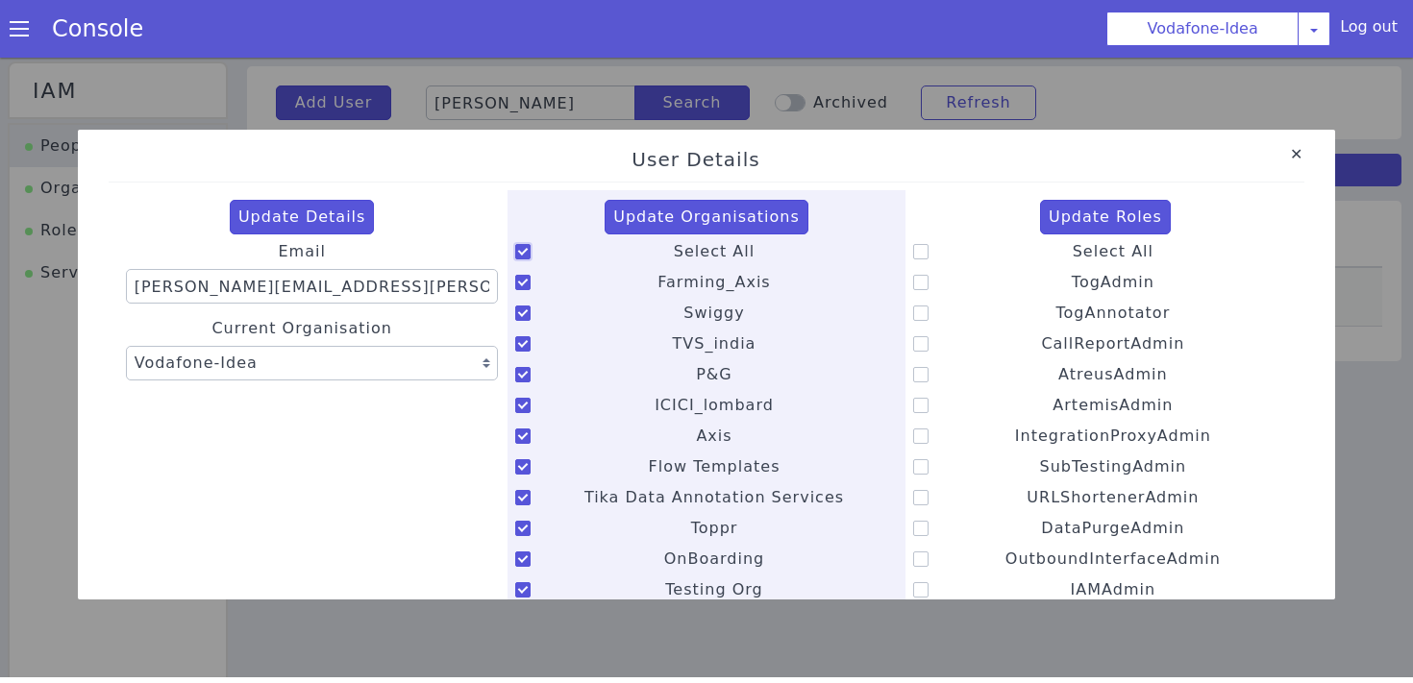
checkbox input "true"
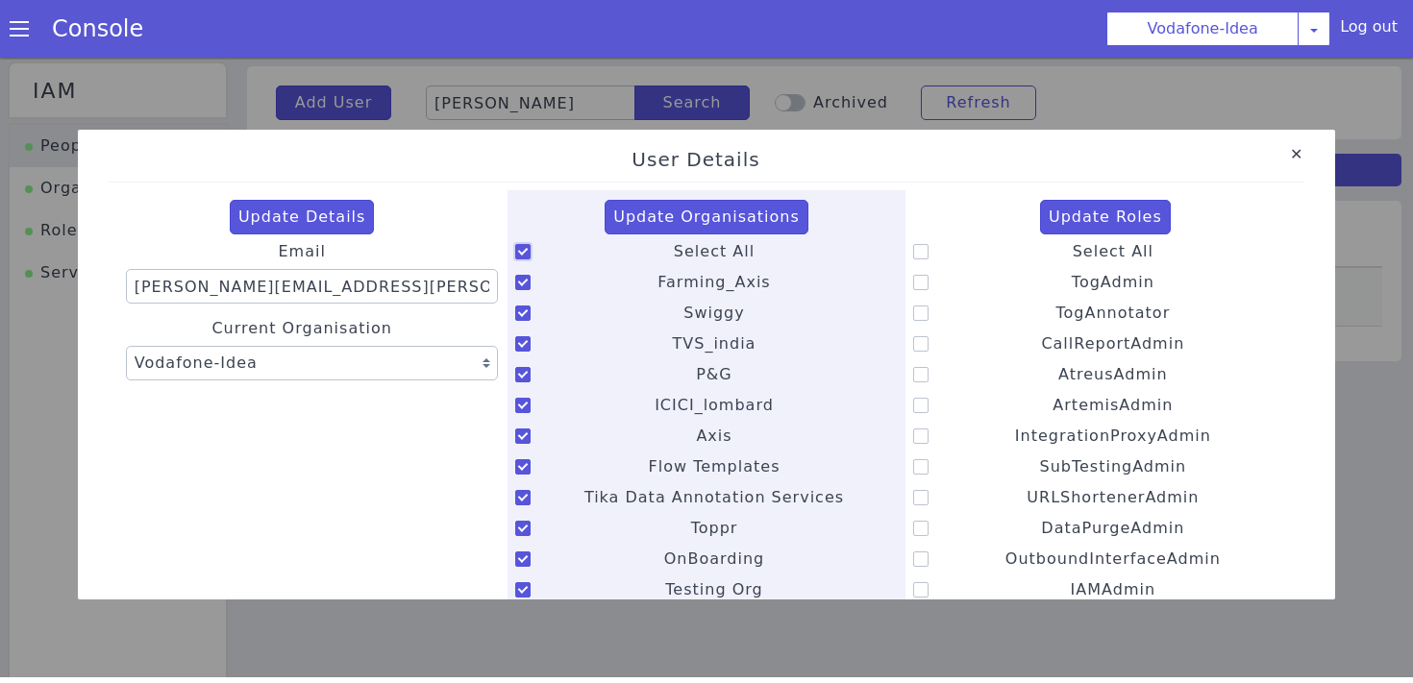
checkbox input "true"
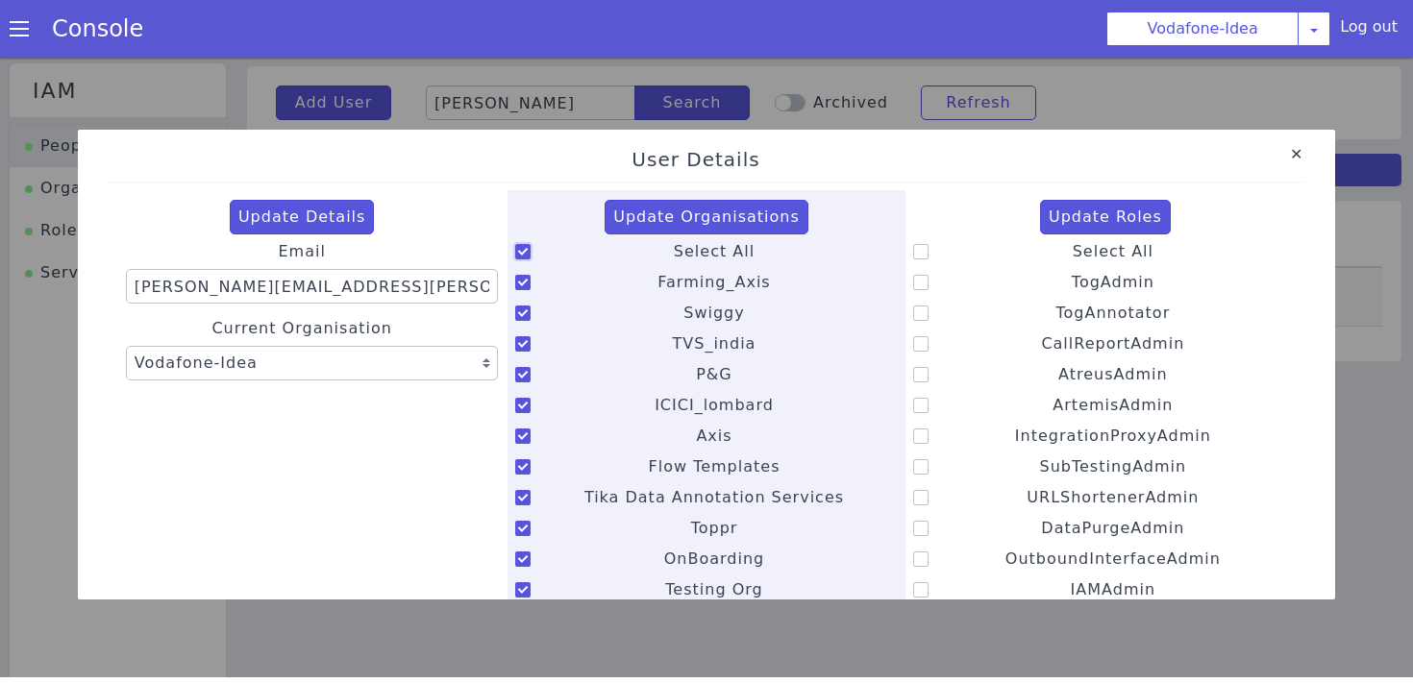
checkbox input "true"
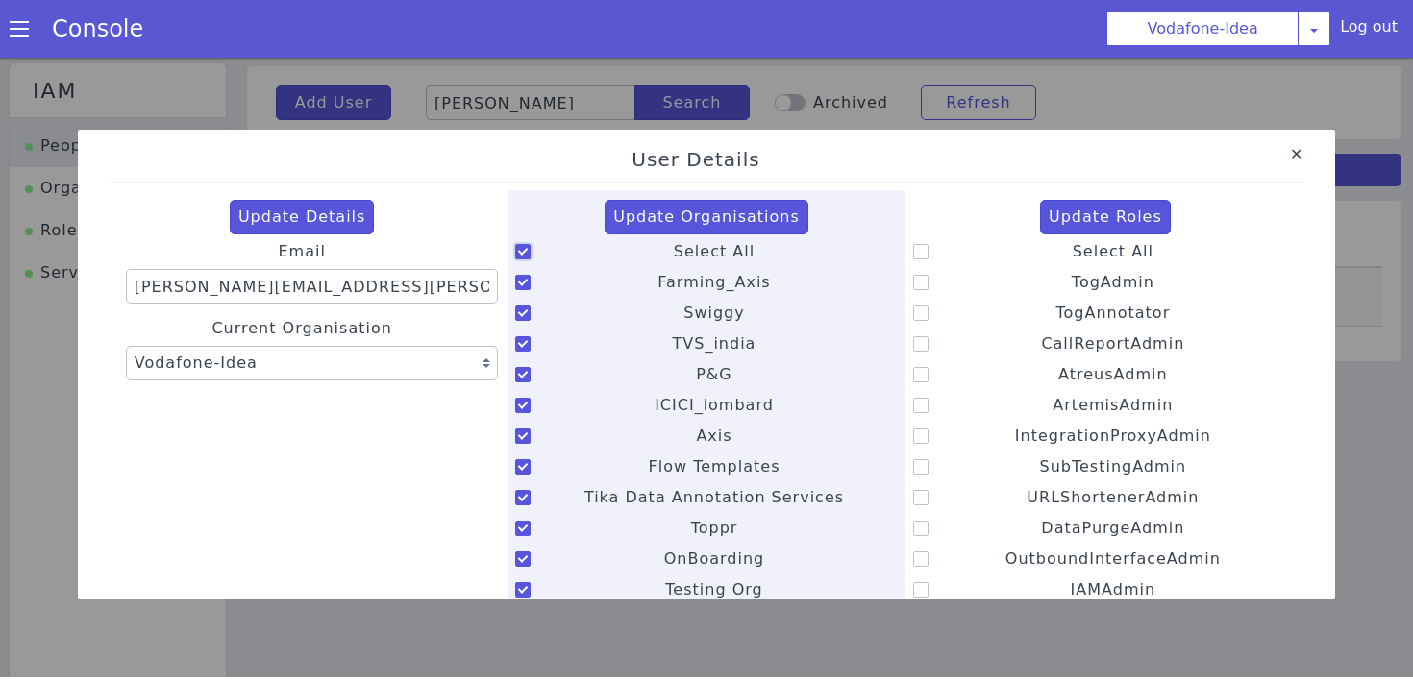
checkbox input "true"
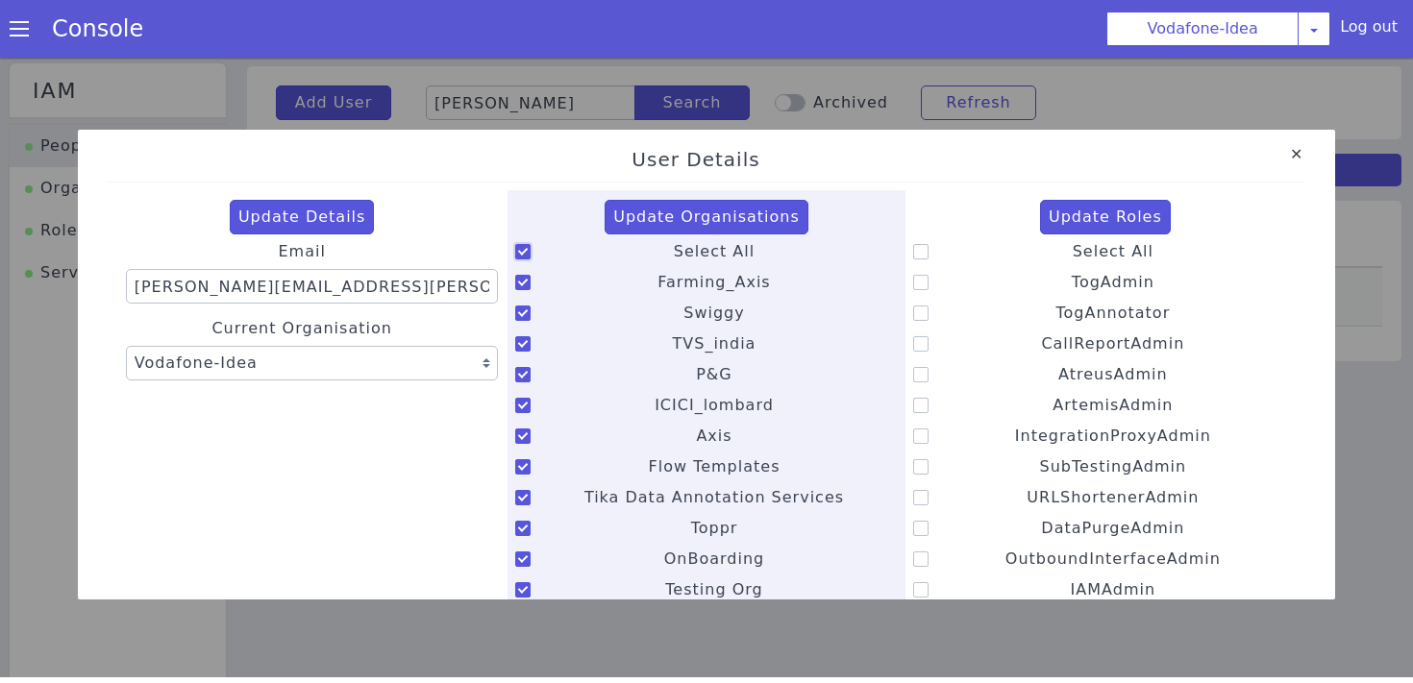
checkbox input "true"
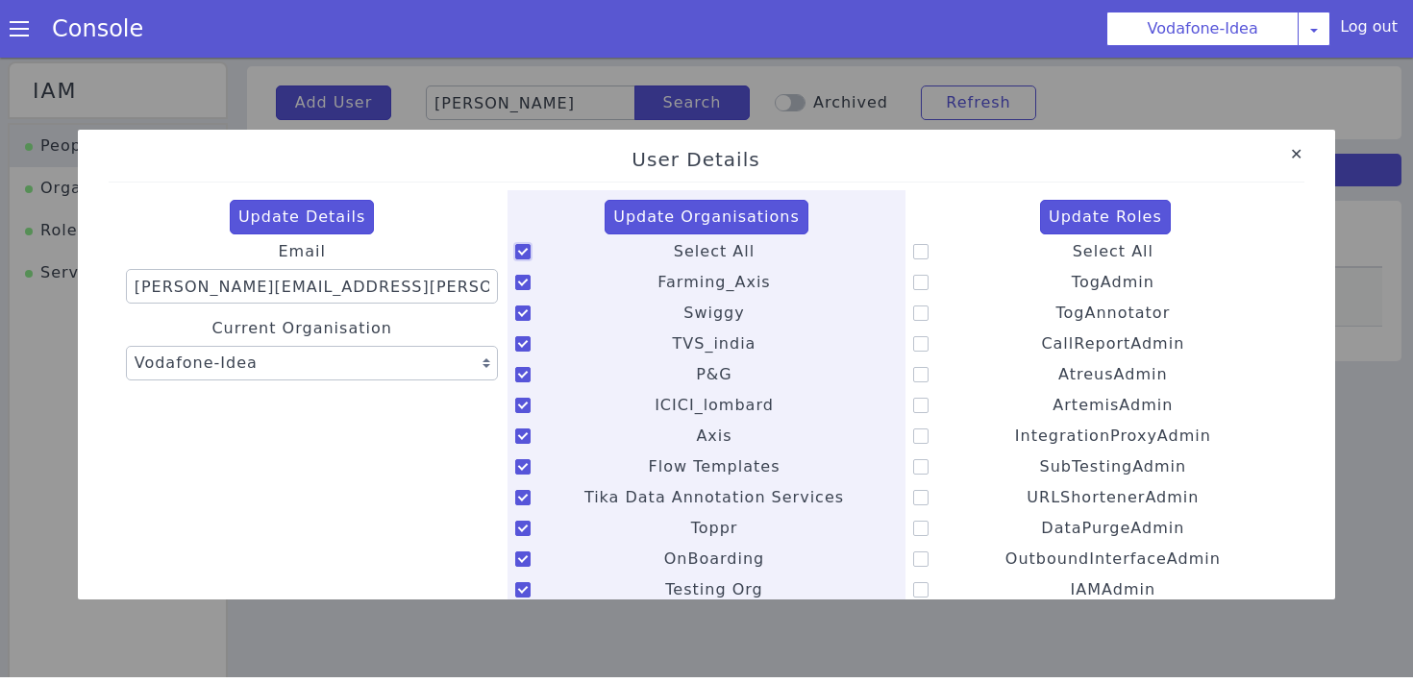
checkbox input "true"
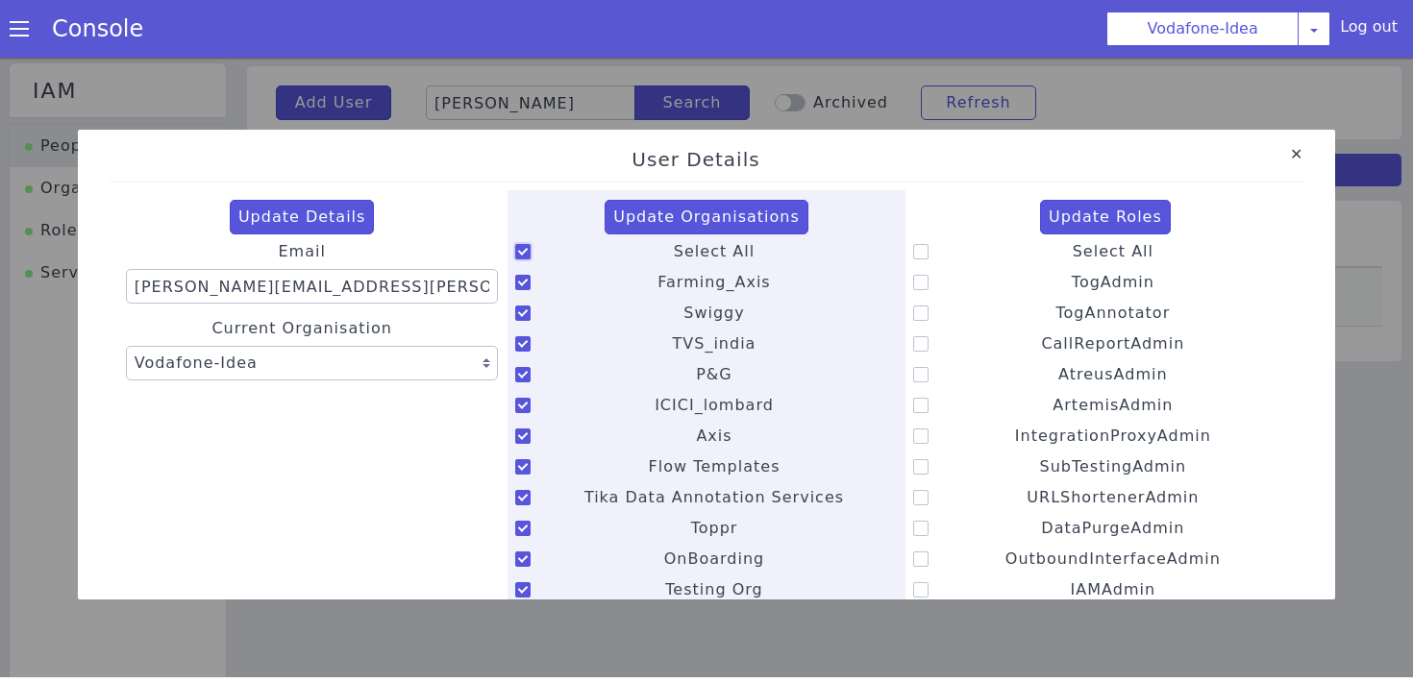
checkbox input "true"
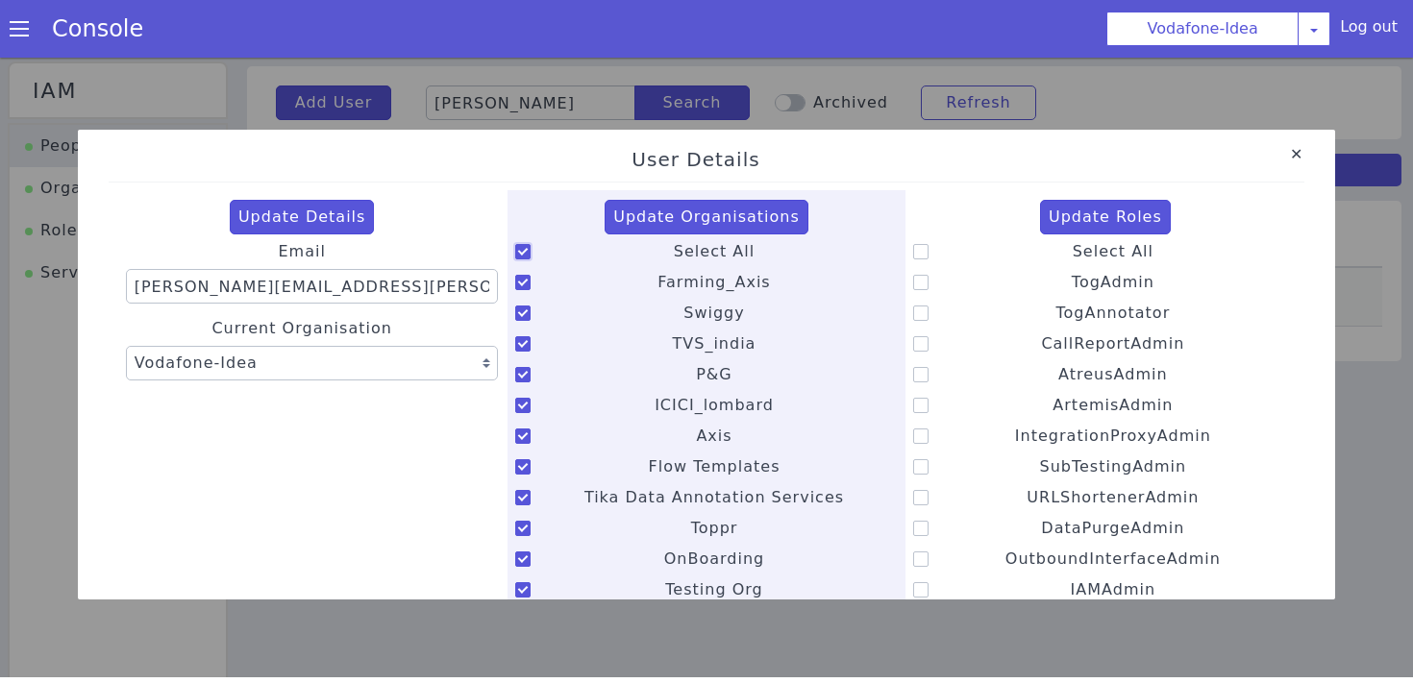
checkbox input "true"
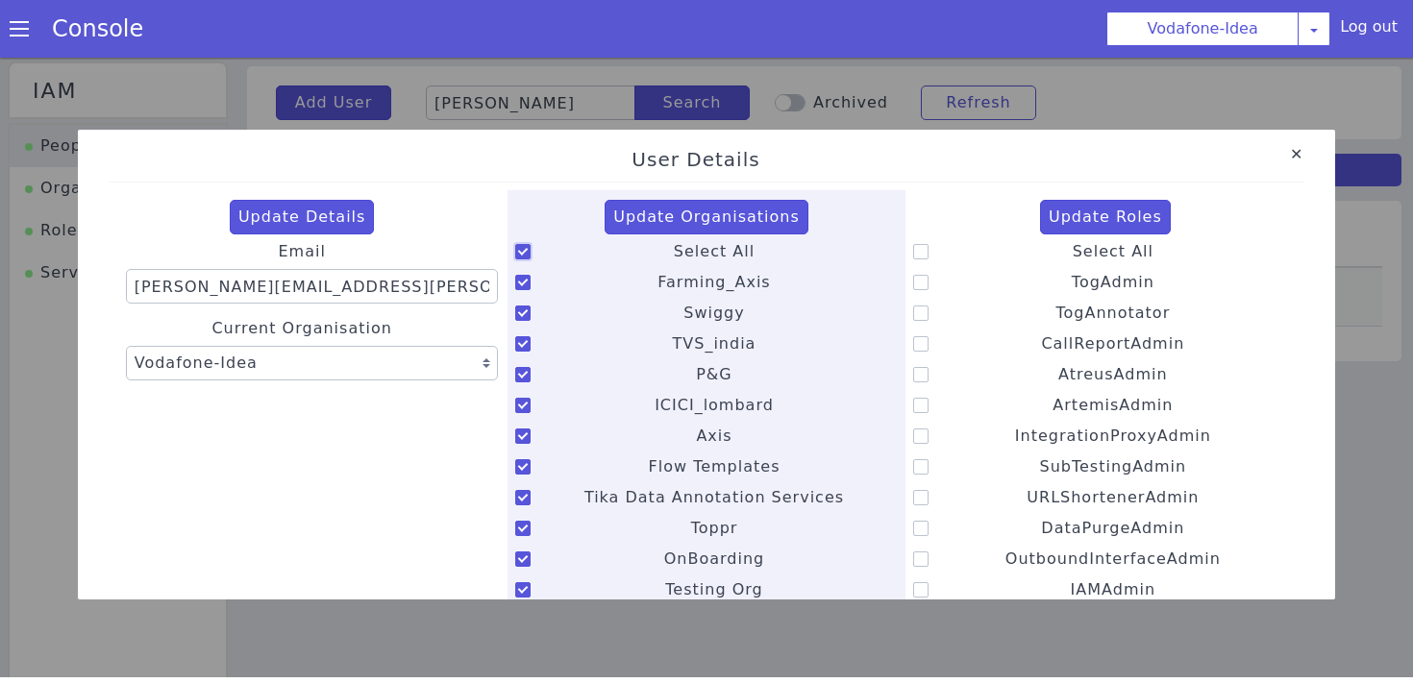
checkbox input "true"
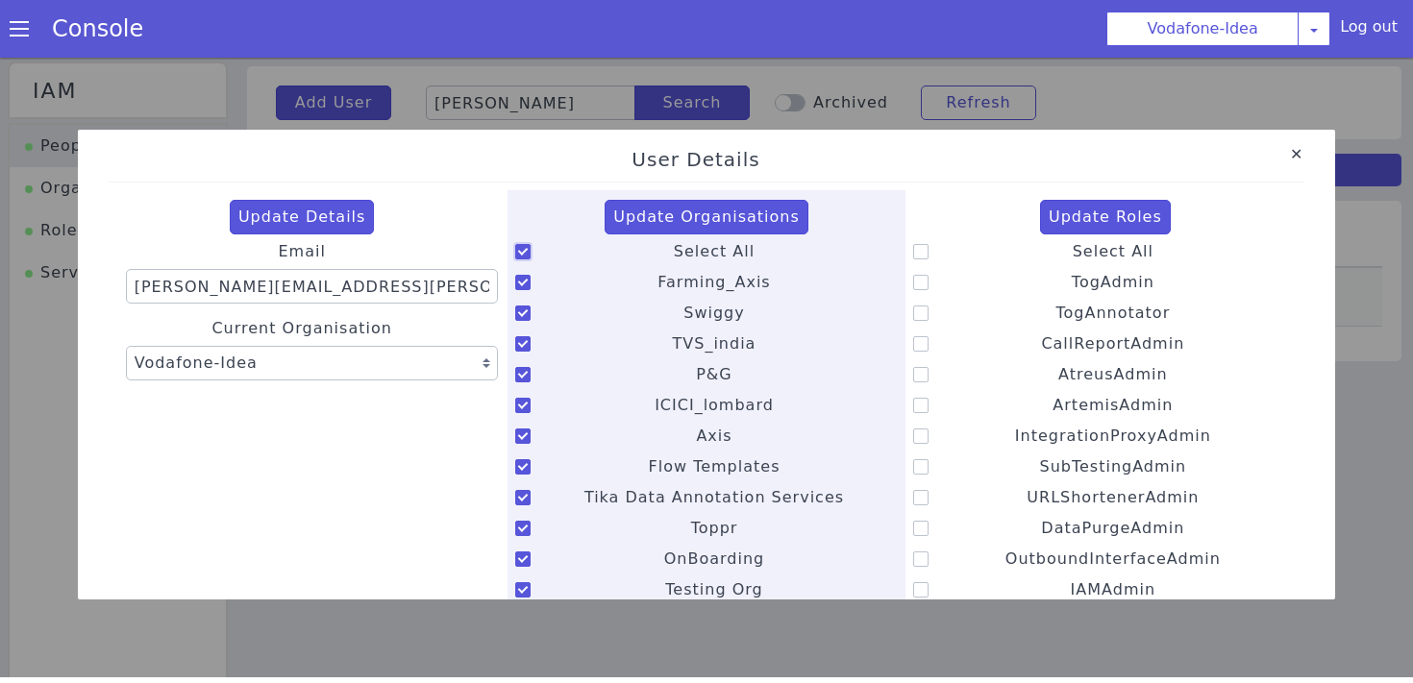
checkbox input "true"
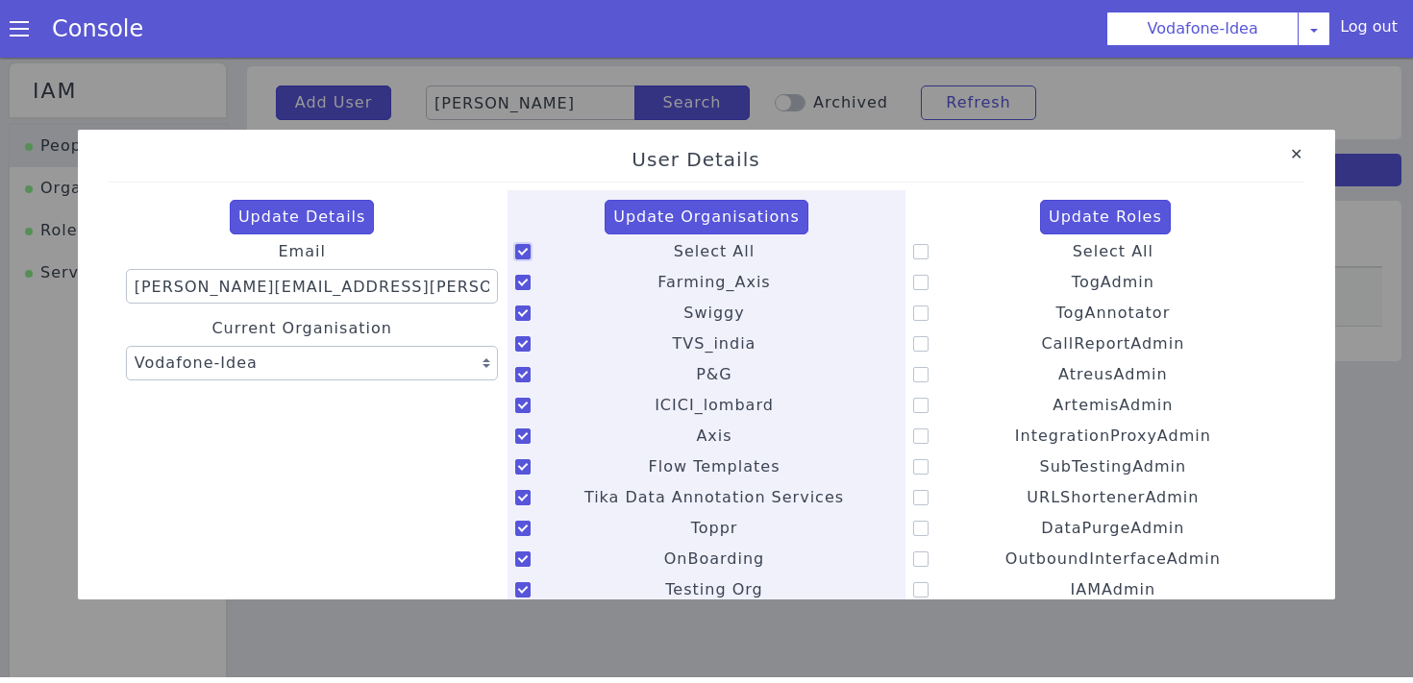
checkbox input "true"
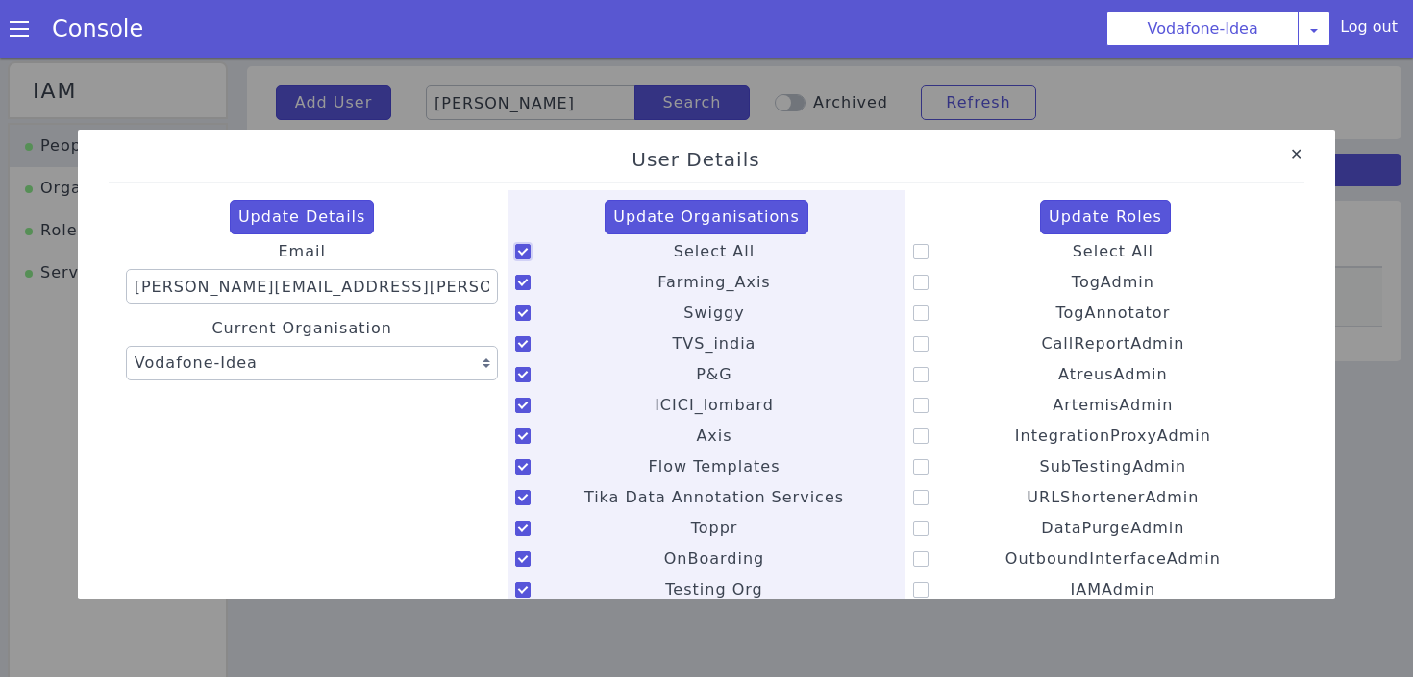
checkbox input "true"
click at [925, 254] on icon at bounding box center [920, 251] width 15 height 15
click at [1072, 240] on input "Select All" at bounding box center [1072, 239] width 1 height 1
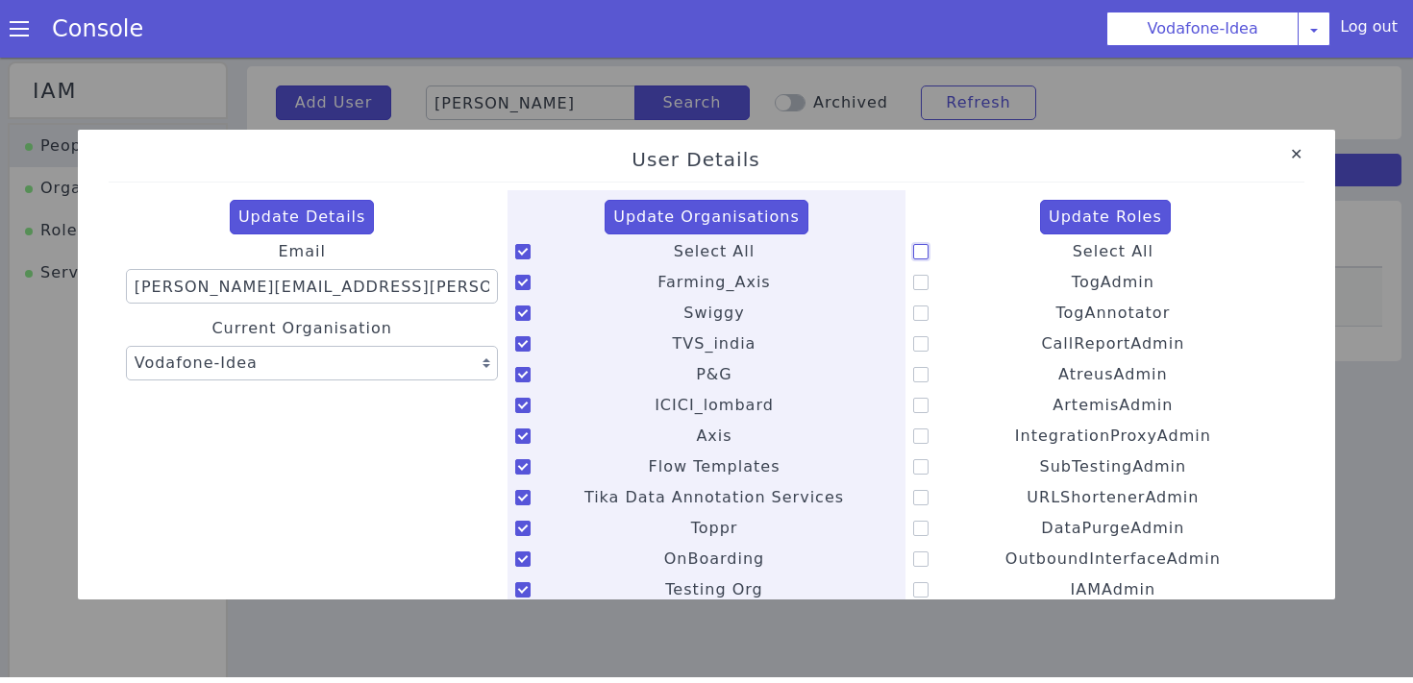
checkbox input "true"
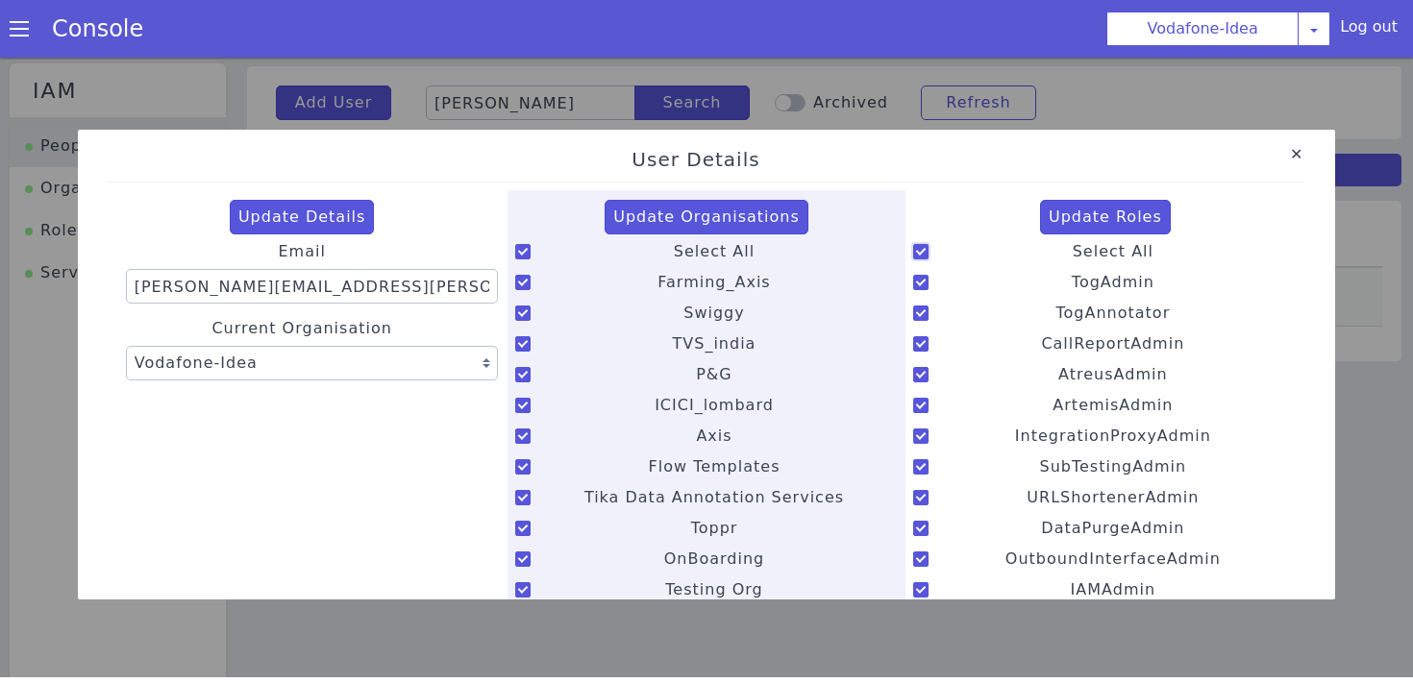
checkbox input "true"
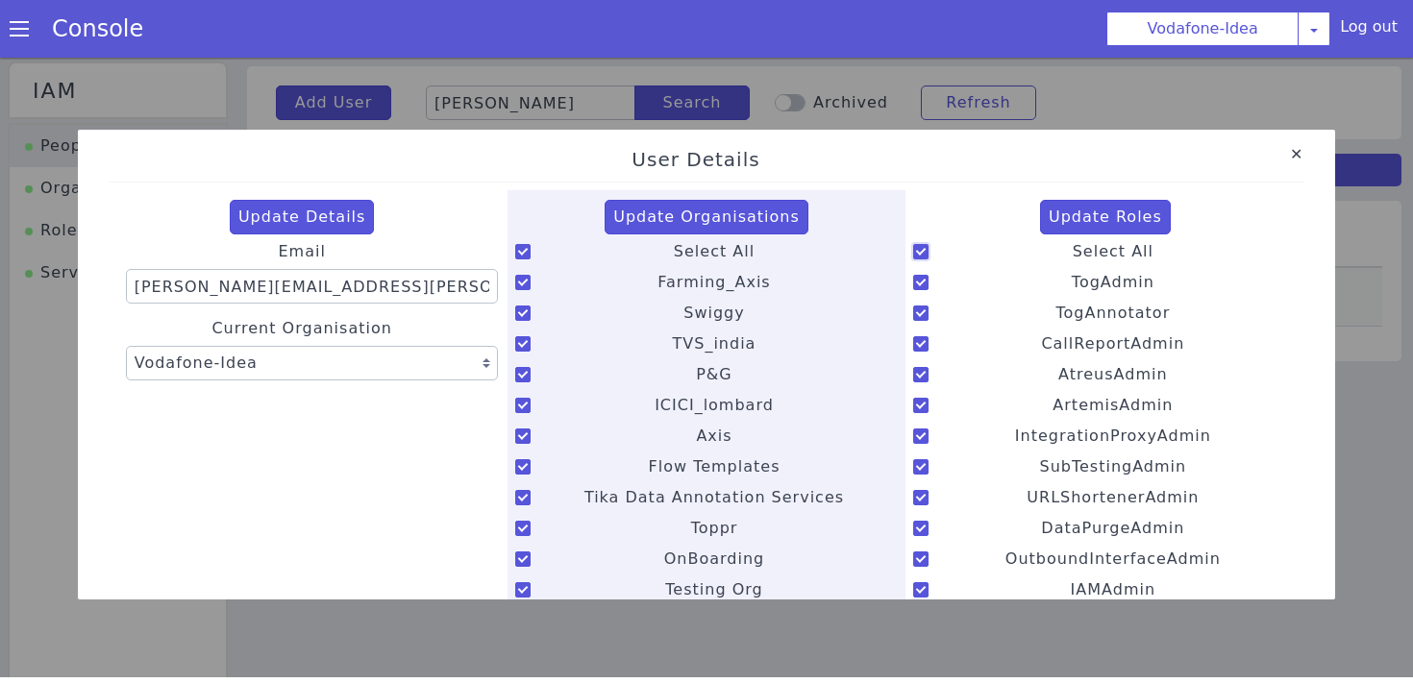
checkbox input "true"
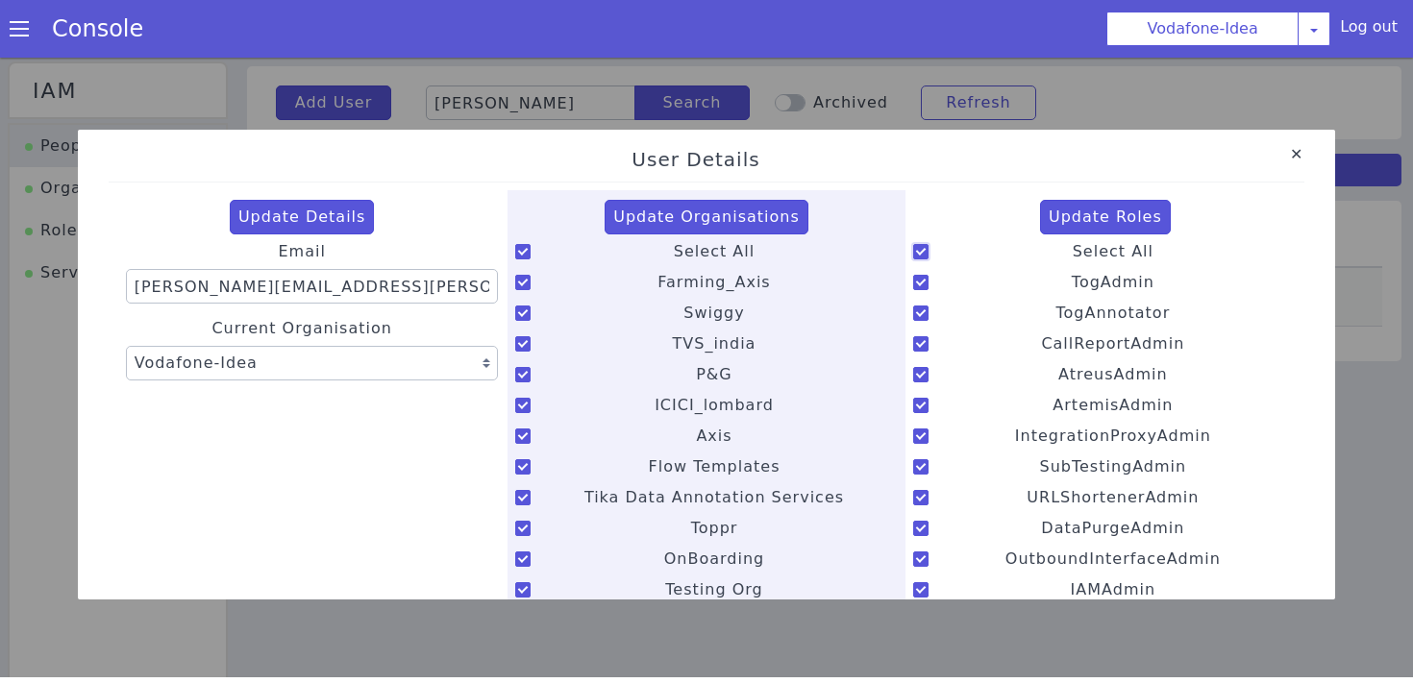
checkbox input "true"
click at [1113, 220] on button "Update Roles" at bounding box center [1105, 217] width 131 height 35
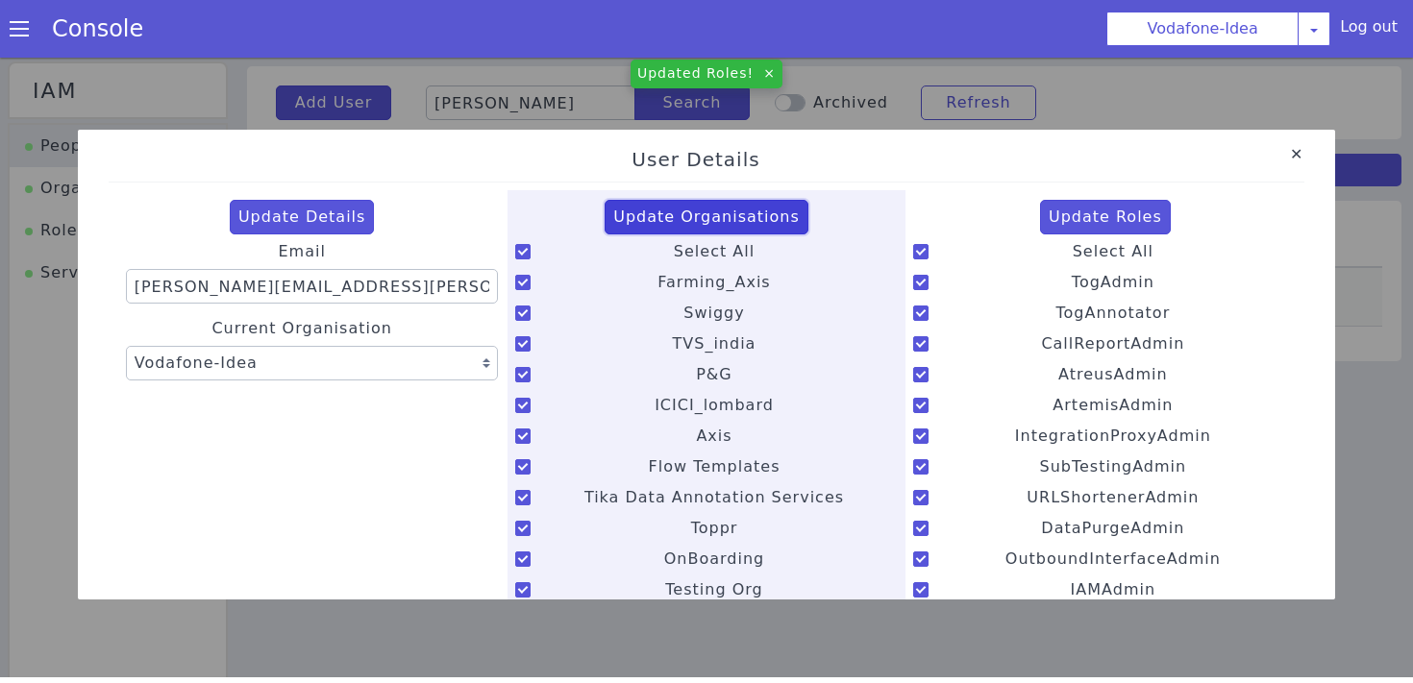
click at [725, 211] on button "Update Organisations" at bounding box center [707, 217] width 204 height 35
click at [1291, 156] on link "Close" at bounding box center [1296, 154] width 19 height 19
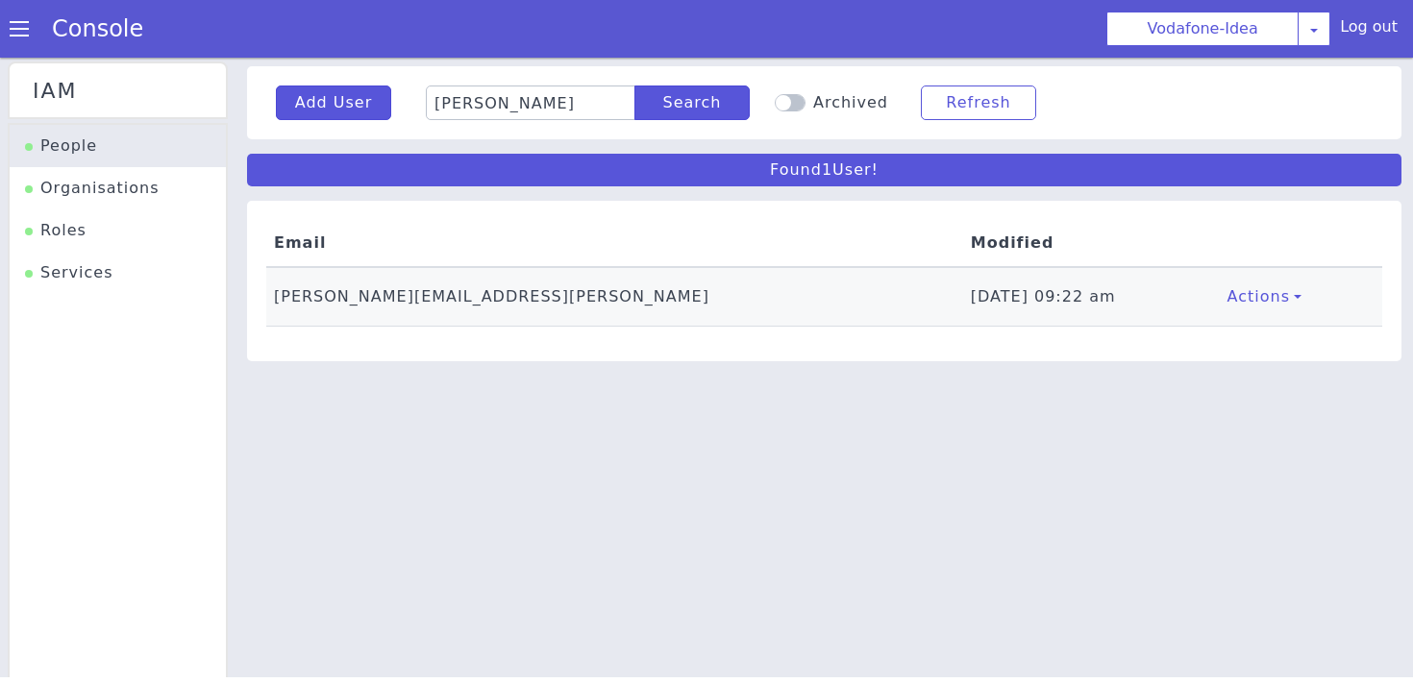
click at [27, 25] on span at bounding box center [19, 28] width 19 height 19
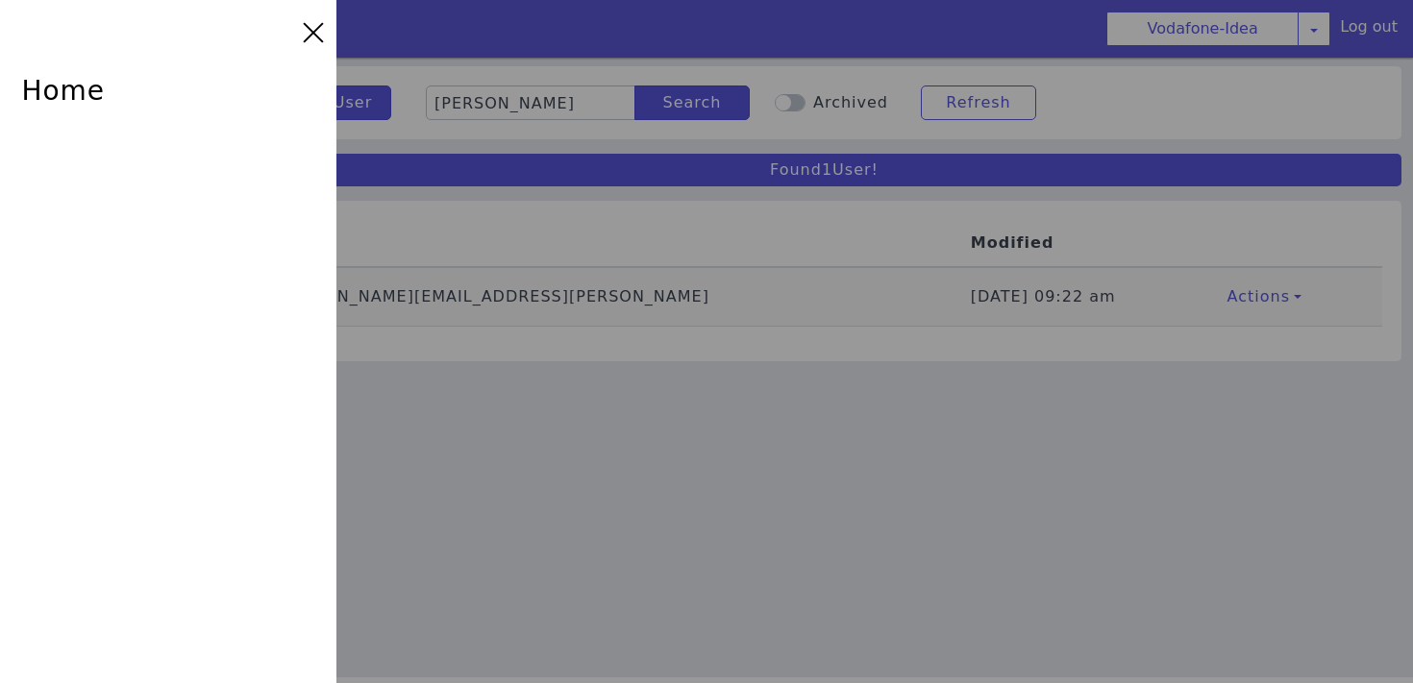
click at [1268, 34] on div at bounding box center [706, 341] width 1413 height 683
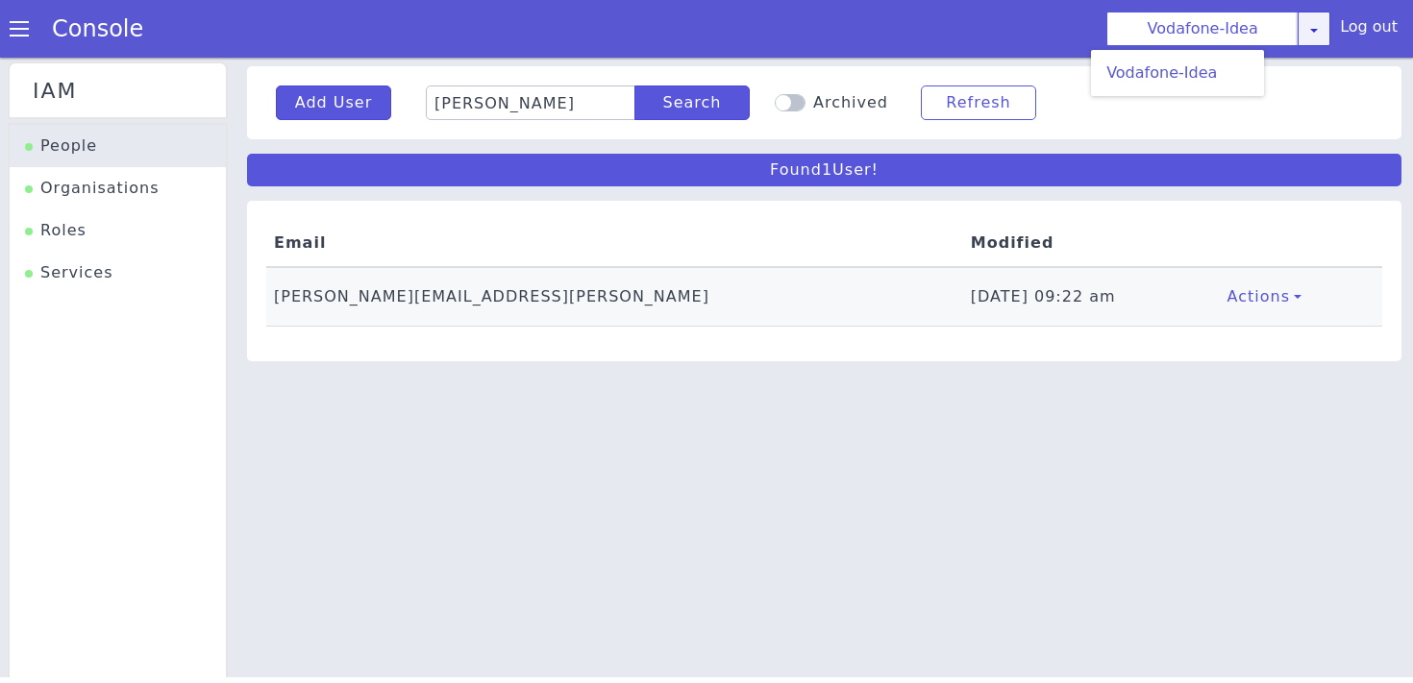
click at [1308, 34] on link at bounding box center [1314, 29] width 33 height 35
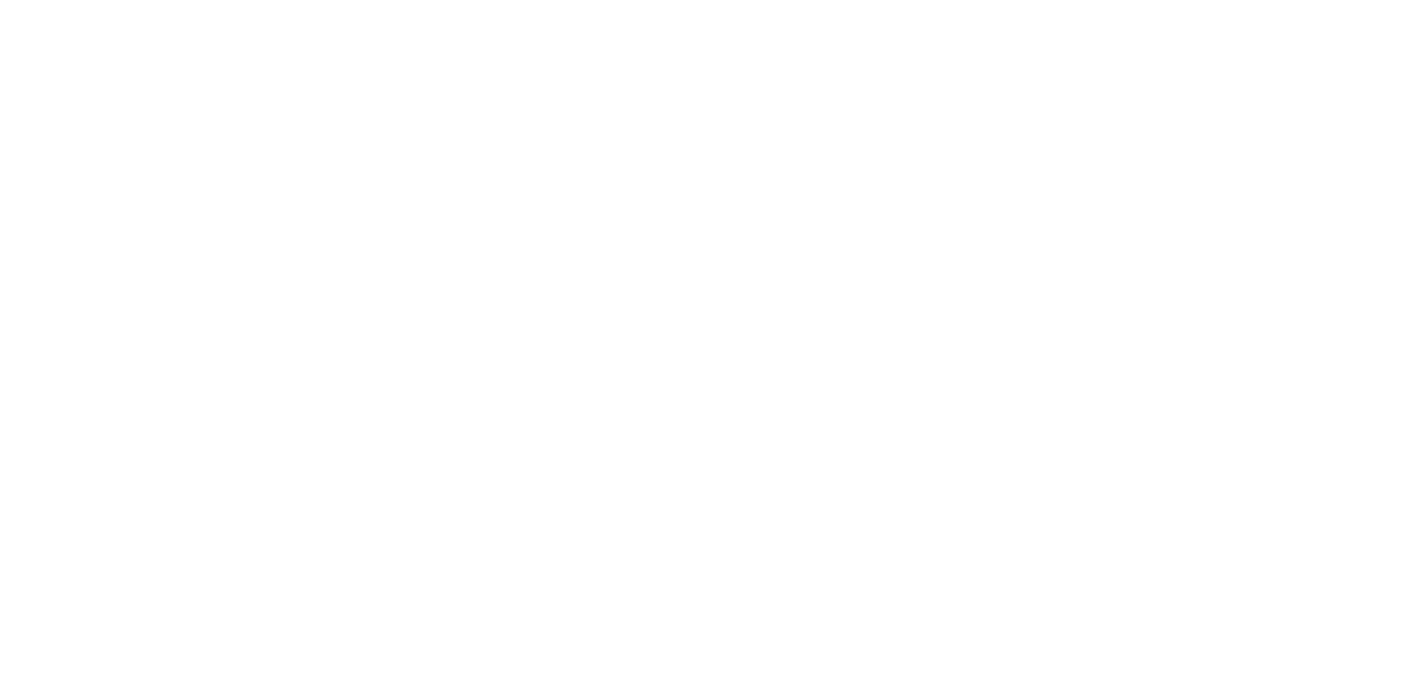
scroll to position [325, 0]
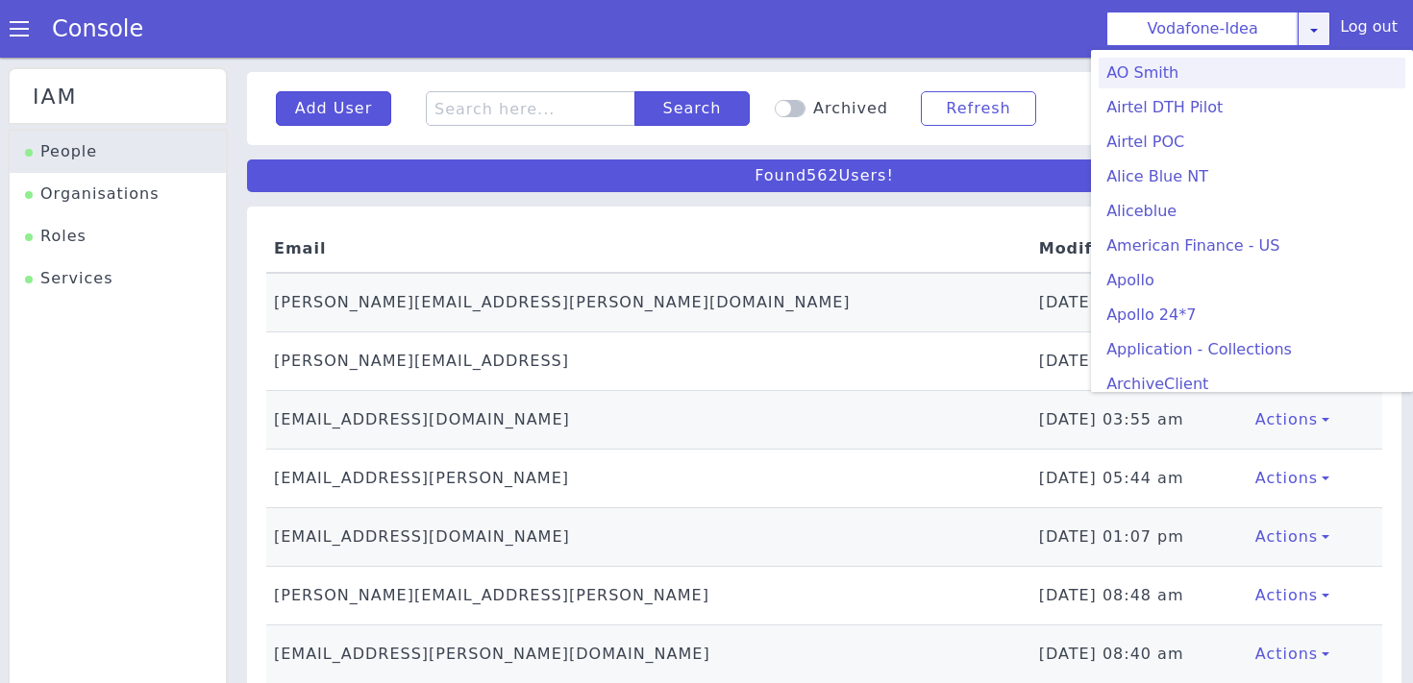
click at [1322, 43] on div "Vodafone-Idea AO Smith Airtel DTH Pilot Airtel POC Alice Blue NT Aliceblue Amer…" at bounding box center [1218, 29] width 224 height 35
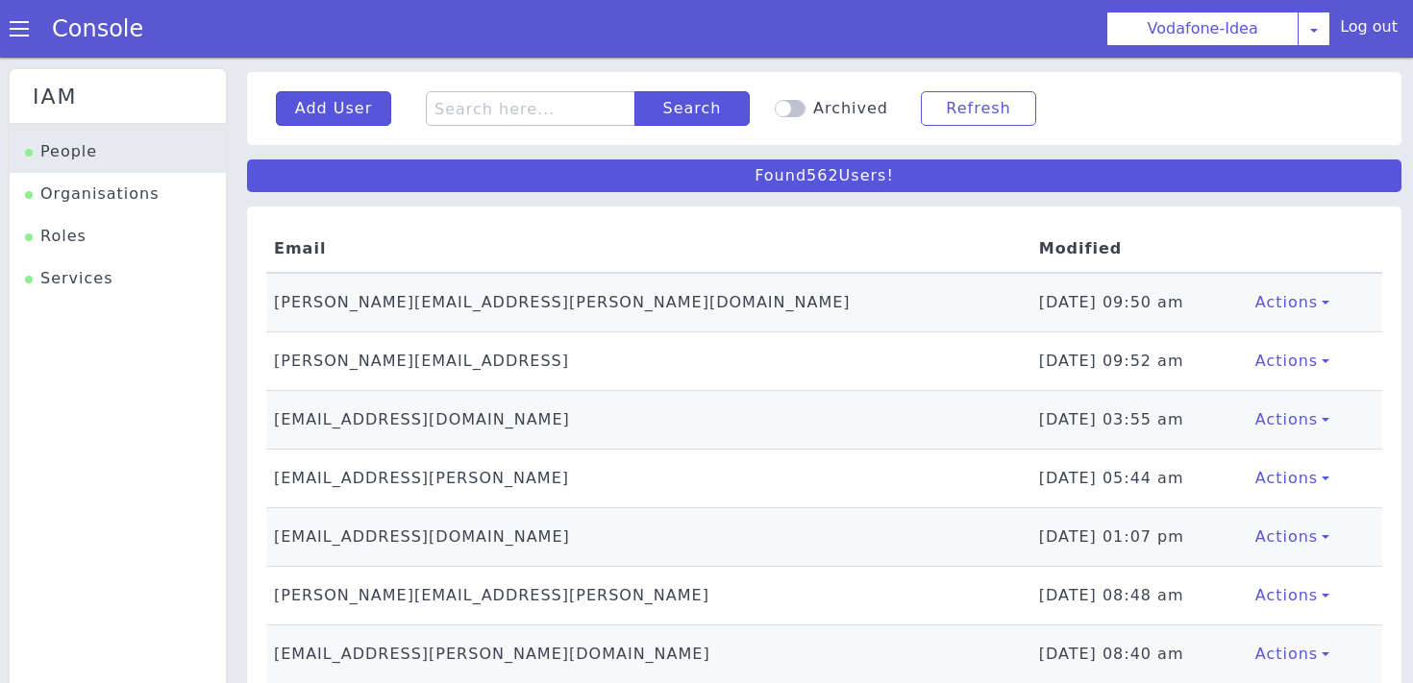
click at [21, 19] on div "Console" at bounding box center [88, 29] width 176 height 54
click at [17, 46] on div "Console" at bounding box center [88, 29] width 176 height 54
click at [16, 28] on span at bounding box center [19, 28] width 19 height 19
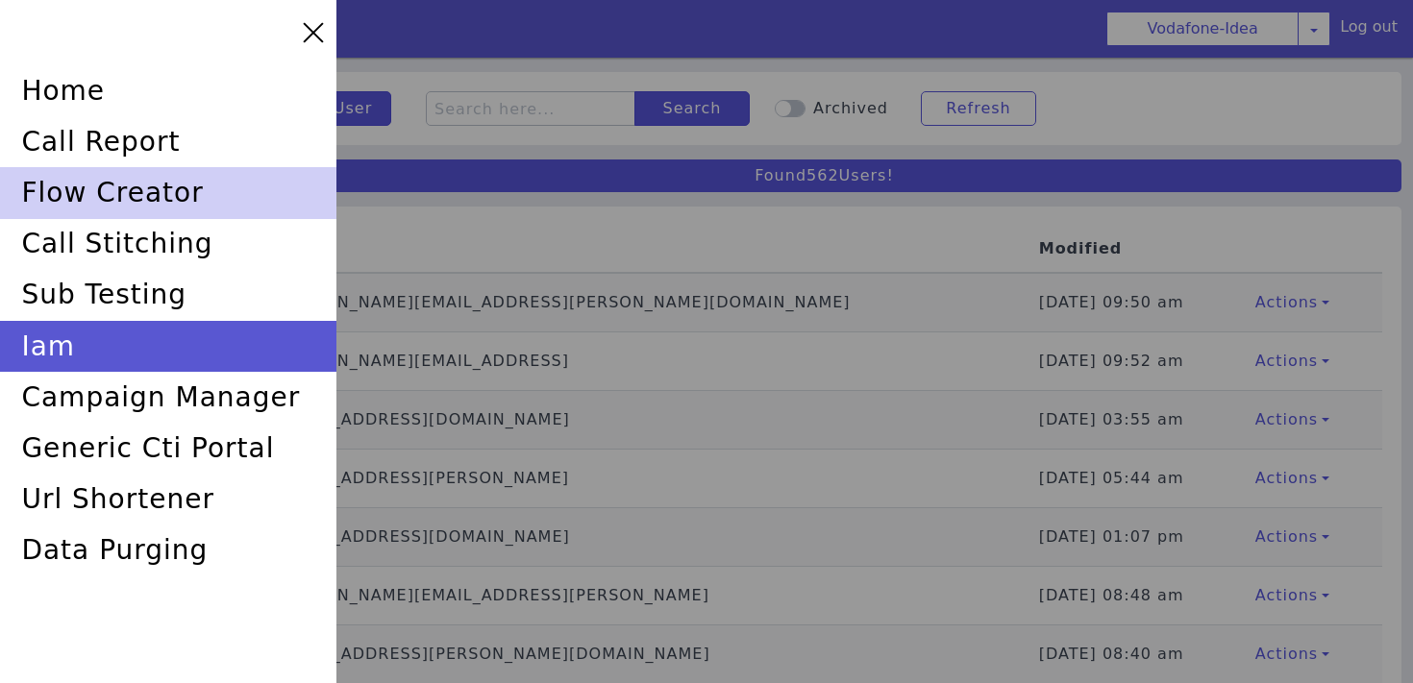
click at [128, 186] on div "flow creator" at bounding box center [168, 192] width 336 height 51
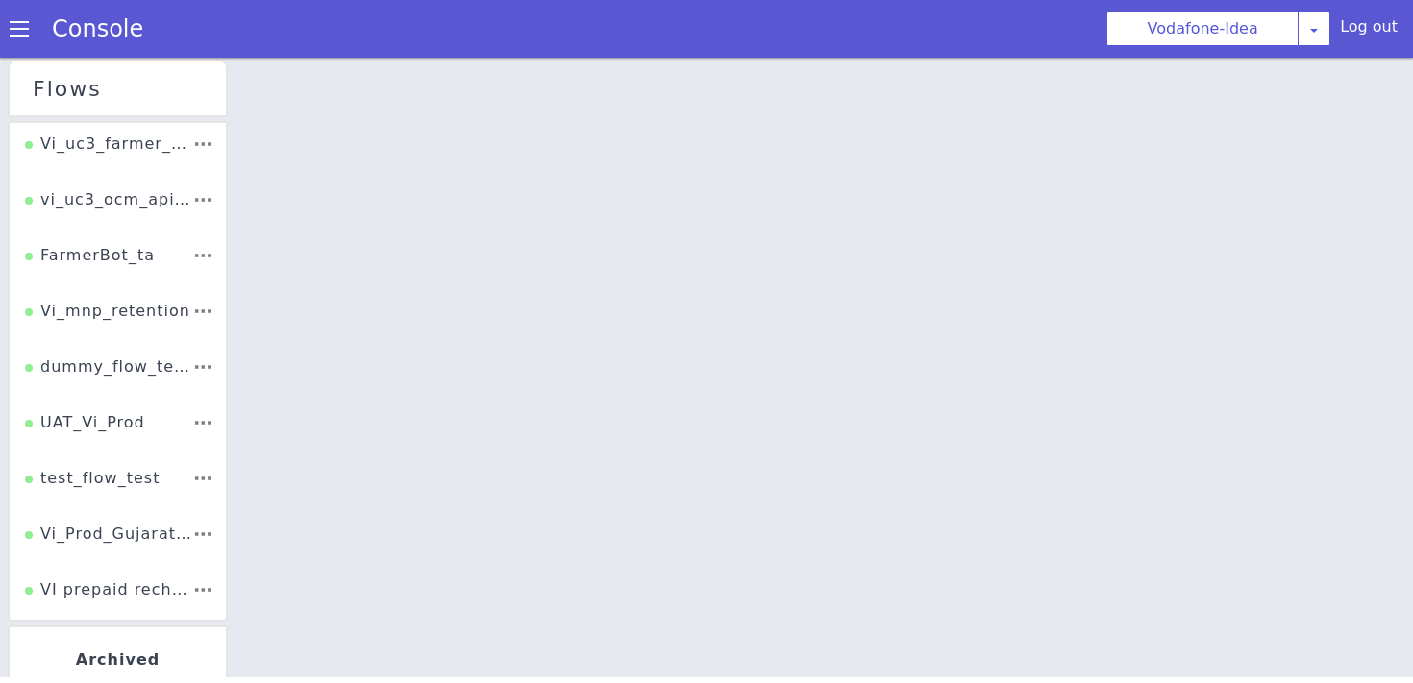
scroll to position [720, 0]
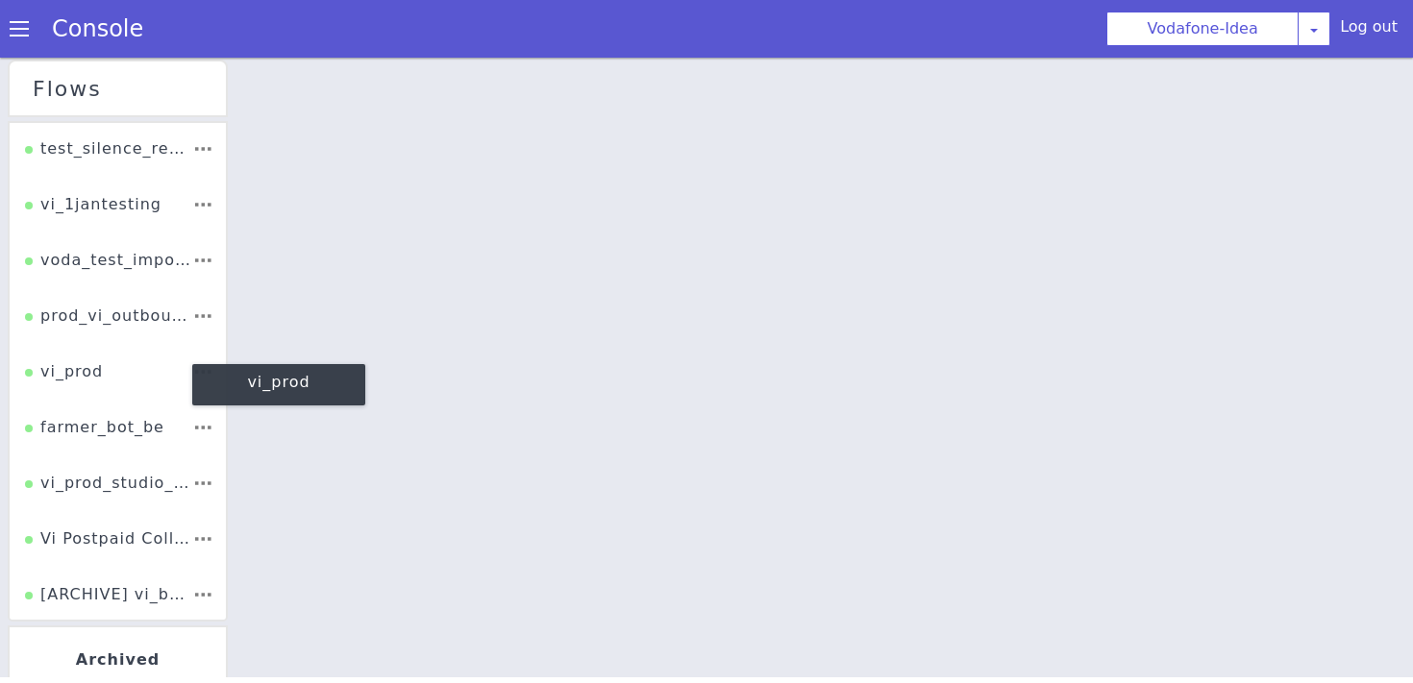
click at [48, 382] on div "vi_prod" at bounding box center [64, 378] width 78 height 37
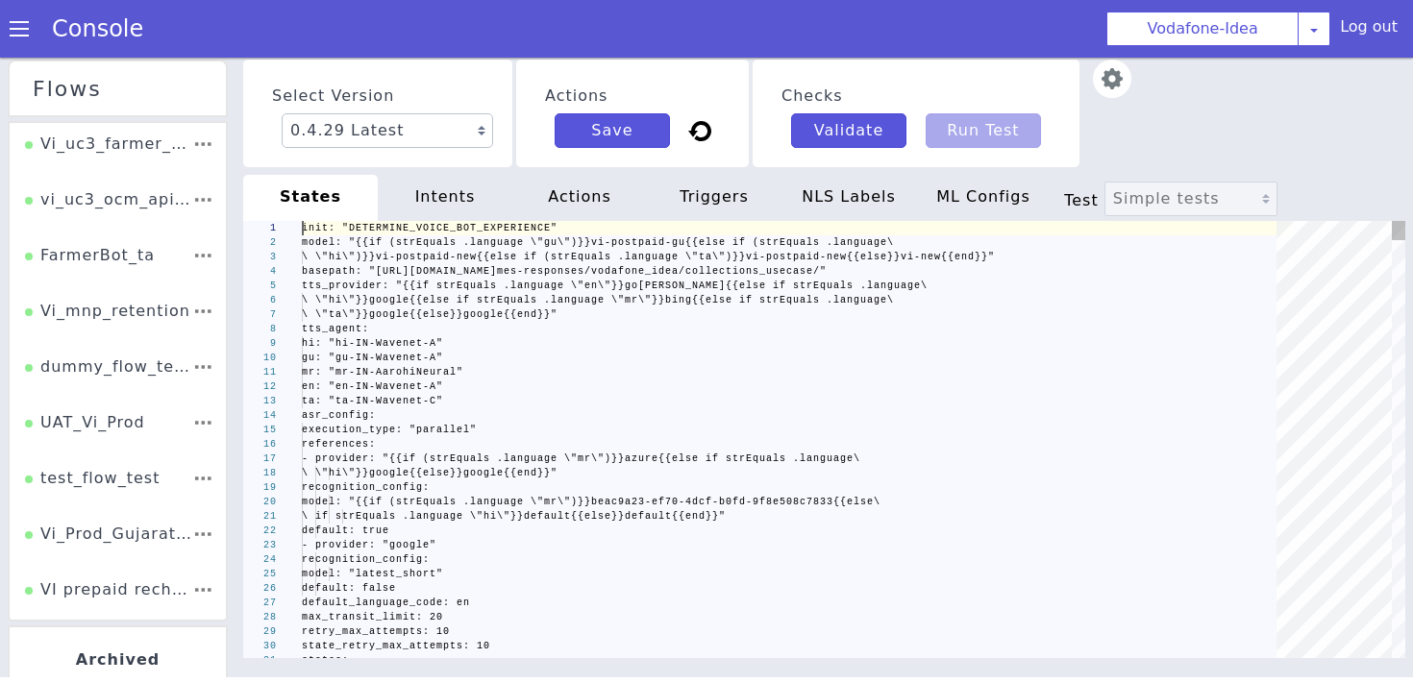
scroll to position [0, 545]
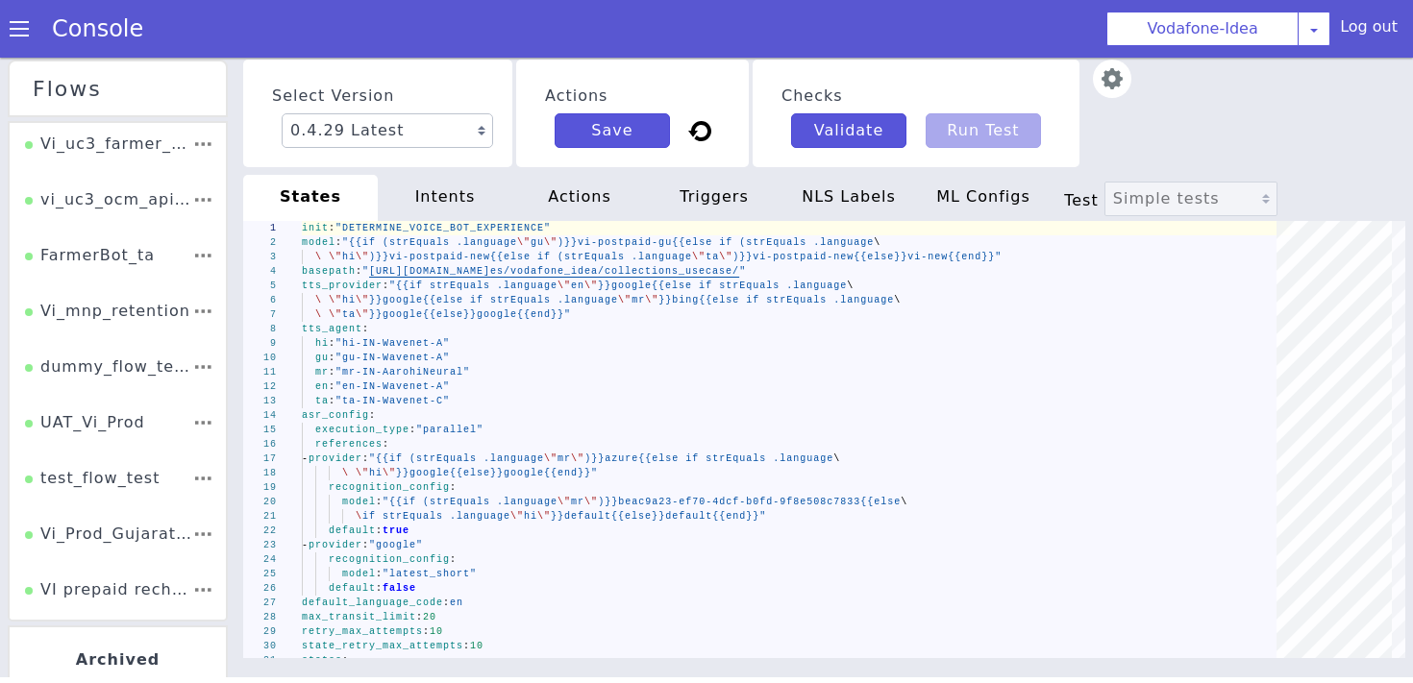
click at [548, 32] on section "Console Vodafone-Idea AO Smith Airtel DTH Pilot Airtel POC Alice Blue NT Aliceb…" at bounding box center [706, 23] width 1413 height 58
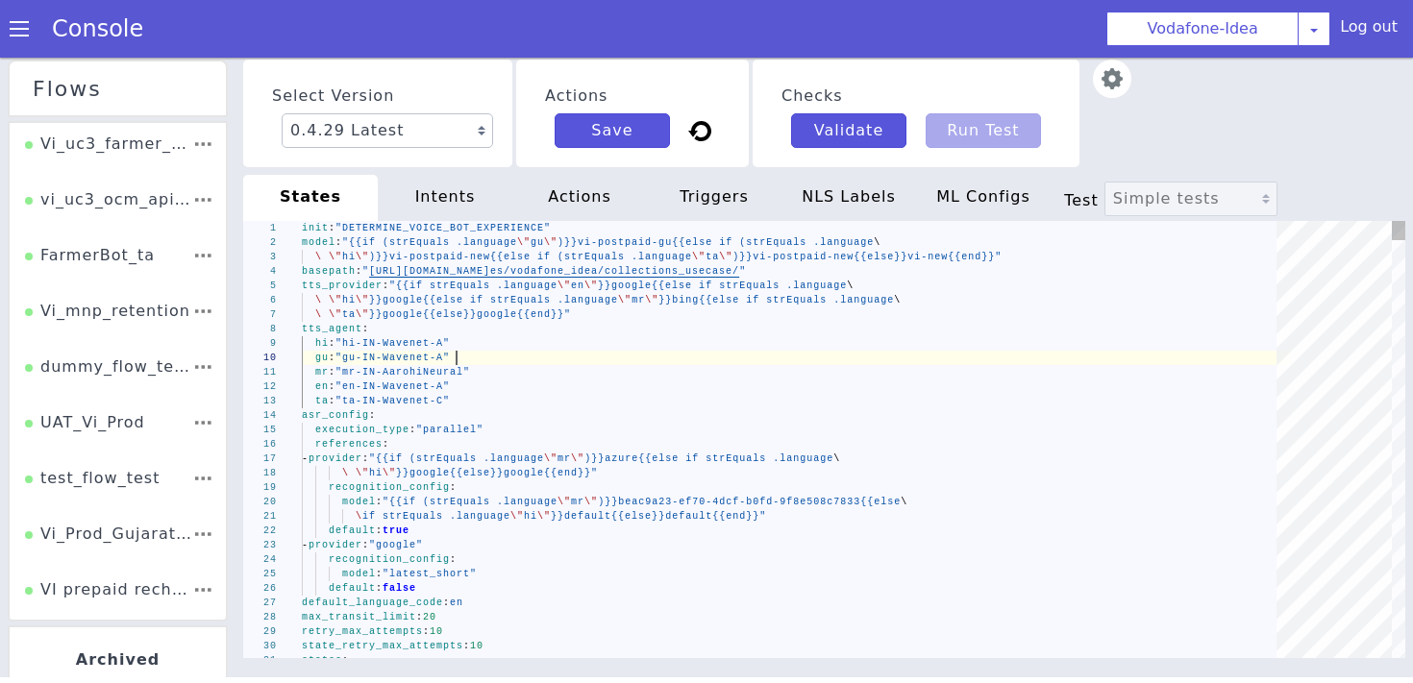
scroll to position [0, 0]
click at [588, 41] on section "Console Vodafone-Idea AO Smith Airtel DTH Pilot Airtel POC Alice Blue NT Aliceb…" at bounding box center [715, 23] width 1414 height 97
type textarea "mr: "mr-IN-AarohiNeural" en: "en-IN-Wavenet-A" ta: "ta-IN-Wavenet-C" asr_config…"
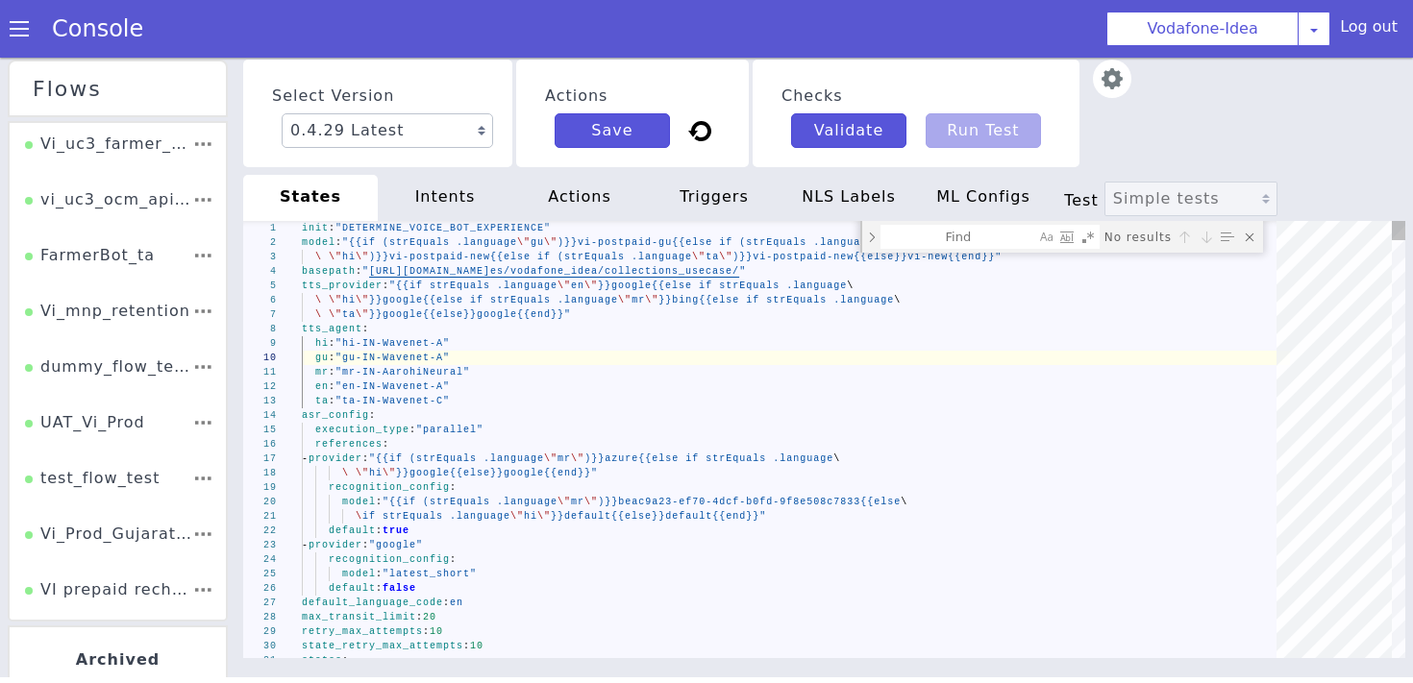
scroll to position [0, 154]
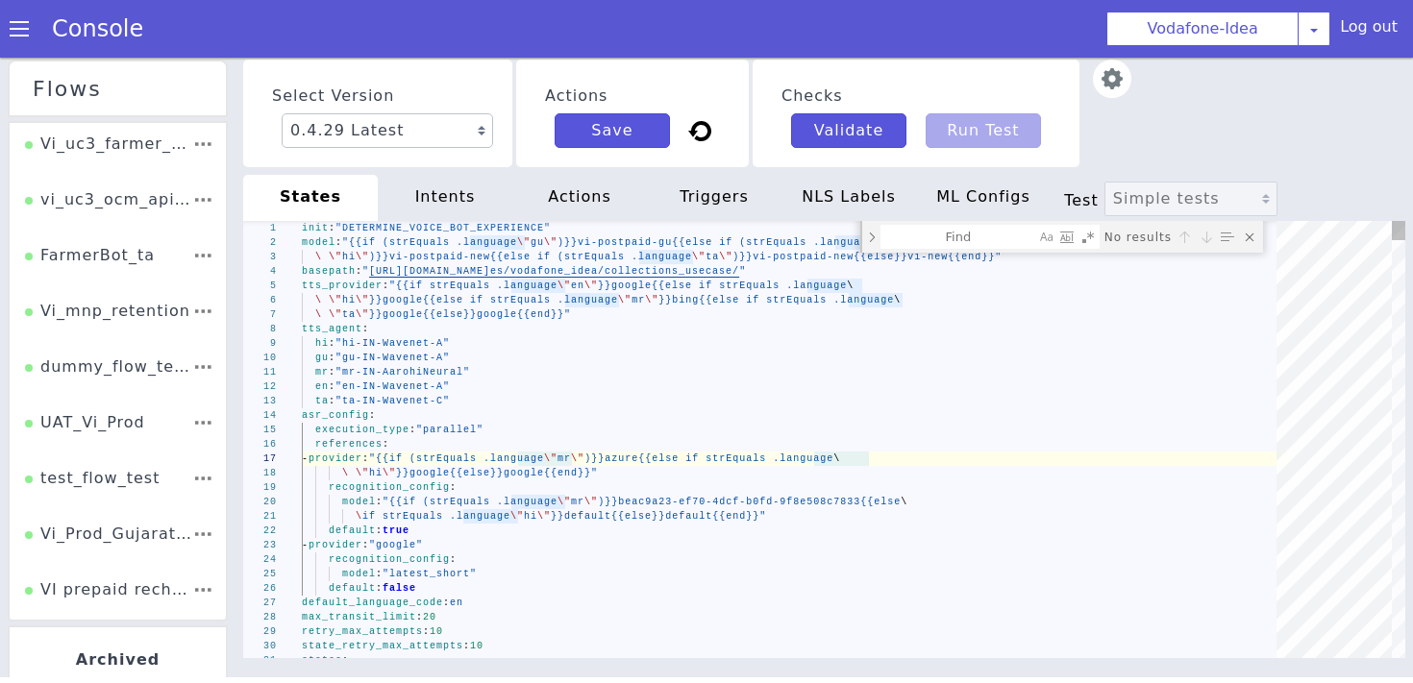
type textarea "language"
